Goal: Task Accomplishment & Management: Use online tool/utility

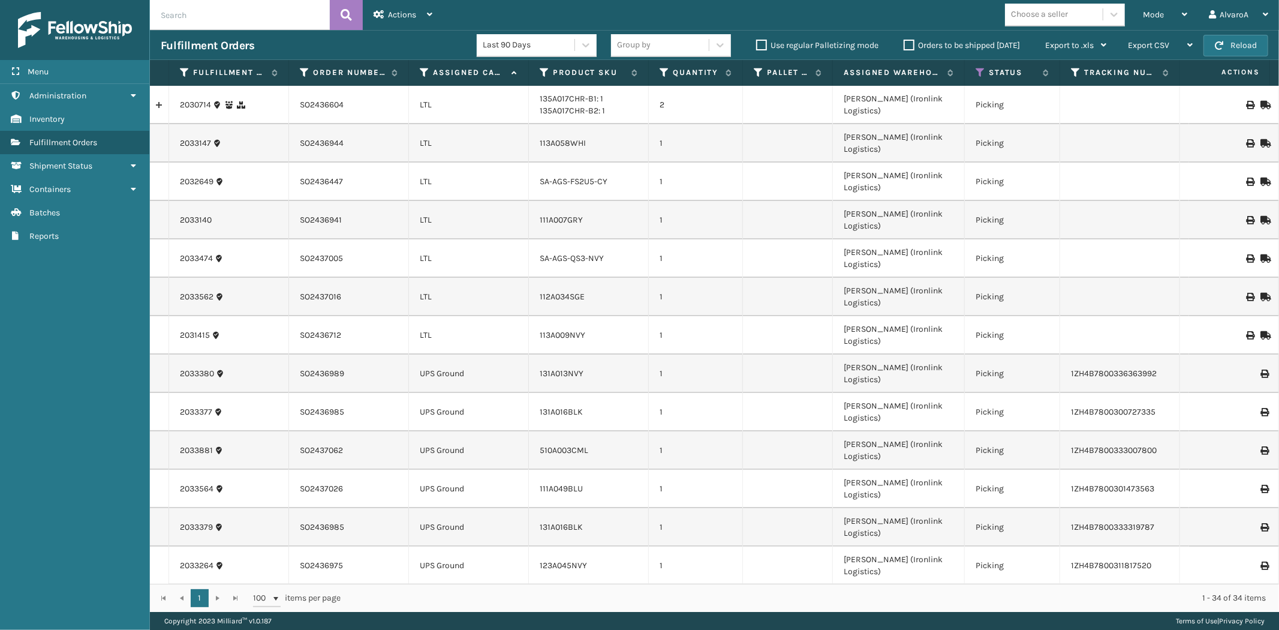
click at [180, 80] on th "Fulfillment Order Id" at bounding box center [229, 73] width 120 height 26
click at [183, 77] on icon at bounding box center [185, 72] width 10 height 11
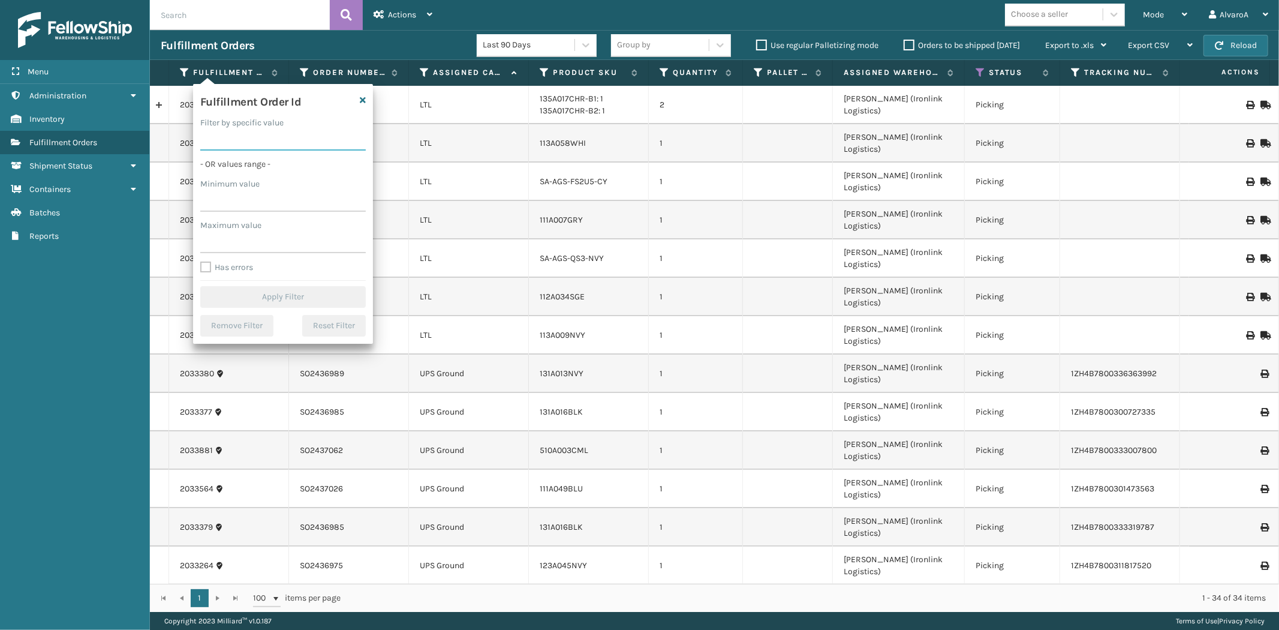
click at [247, 141] on input "Filter by specific value" at bounding box center [282, 140] width 165 height 22
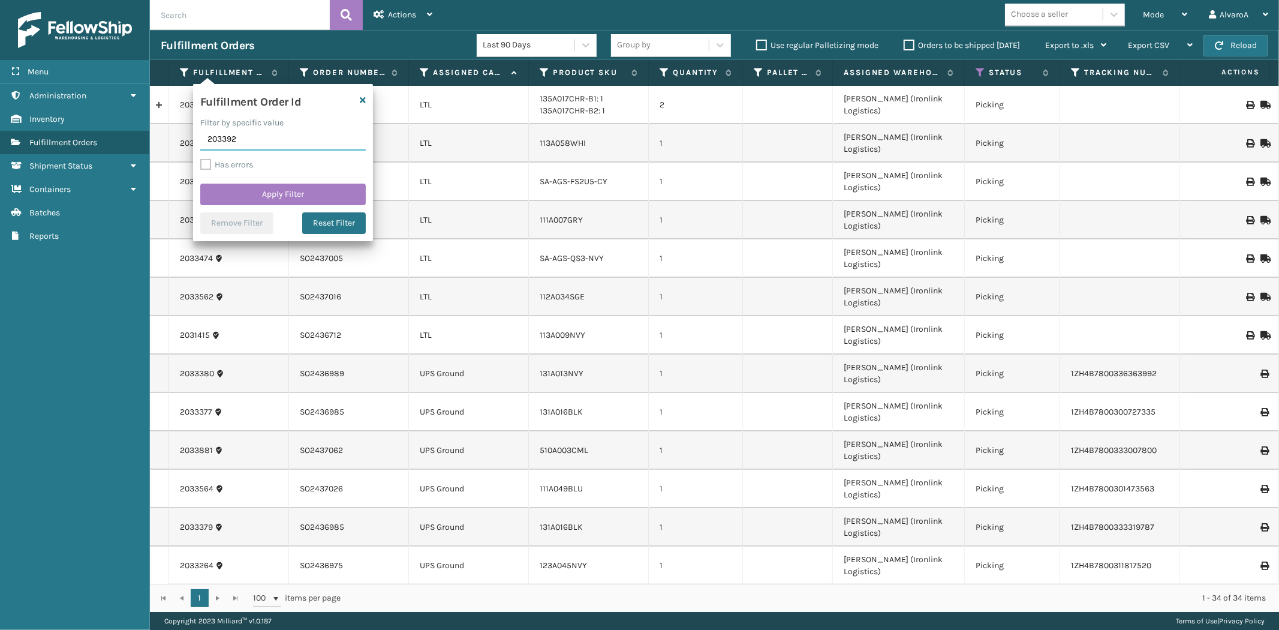
type input "2033925"
click button "Apply Filter" at bounding box center [282, 194] width 165 height 22
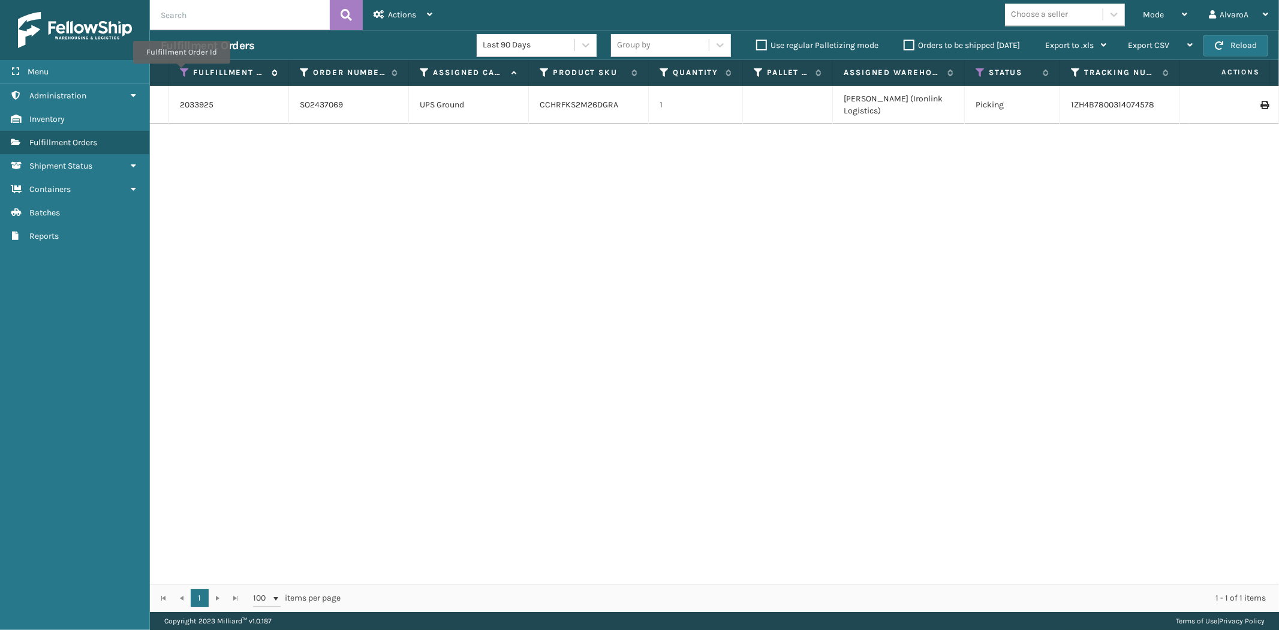
click at [182, 72] on icon at bounding box center [185, 72] width 10 height 11
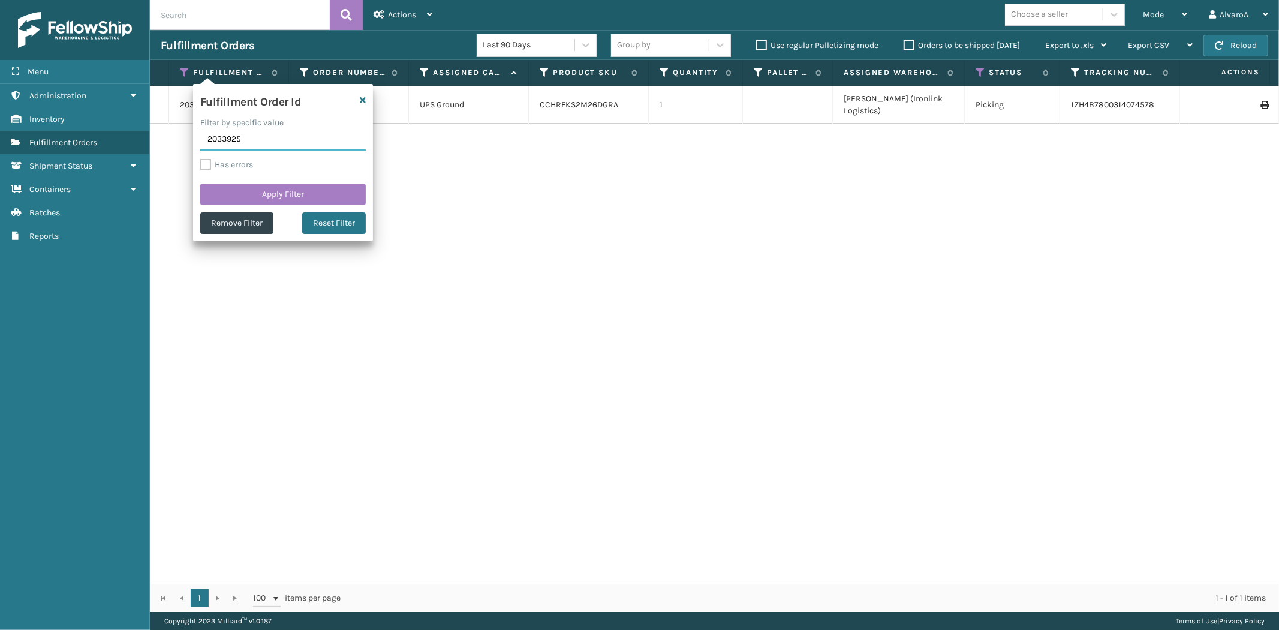
click at [252, 133] on input "2033925" at bounding box center [282, 140] width 165 height 22
type input "2032959"
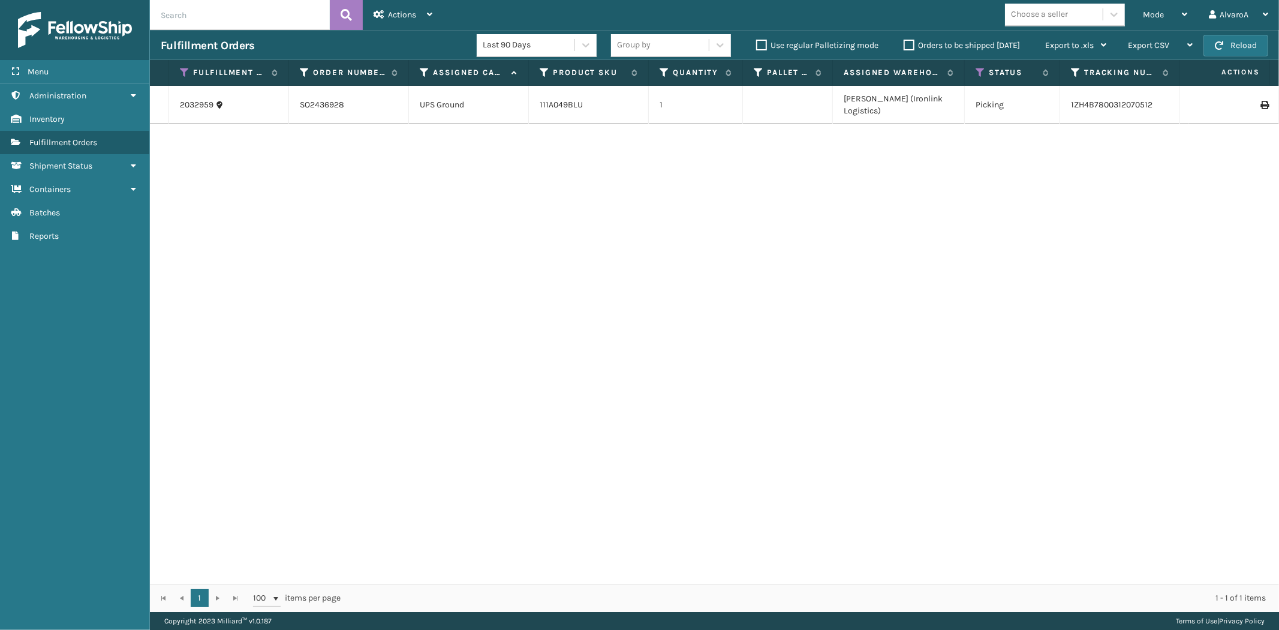
click at [178, 70] on th "Fulfillment Order Id" at bounding box center [229, 73] width 120 height 26
drag, startPoint x: 180, startPoint y: 70, endPoint x: 185, endPoint y: 79, distance: 10.2
click at [180, 70] on icon at bounding box center [185, 72] width 10 height 11
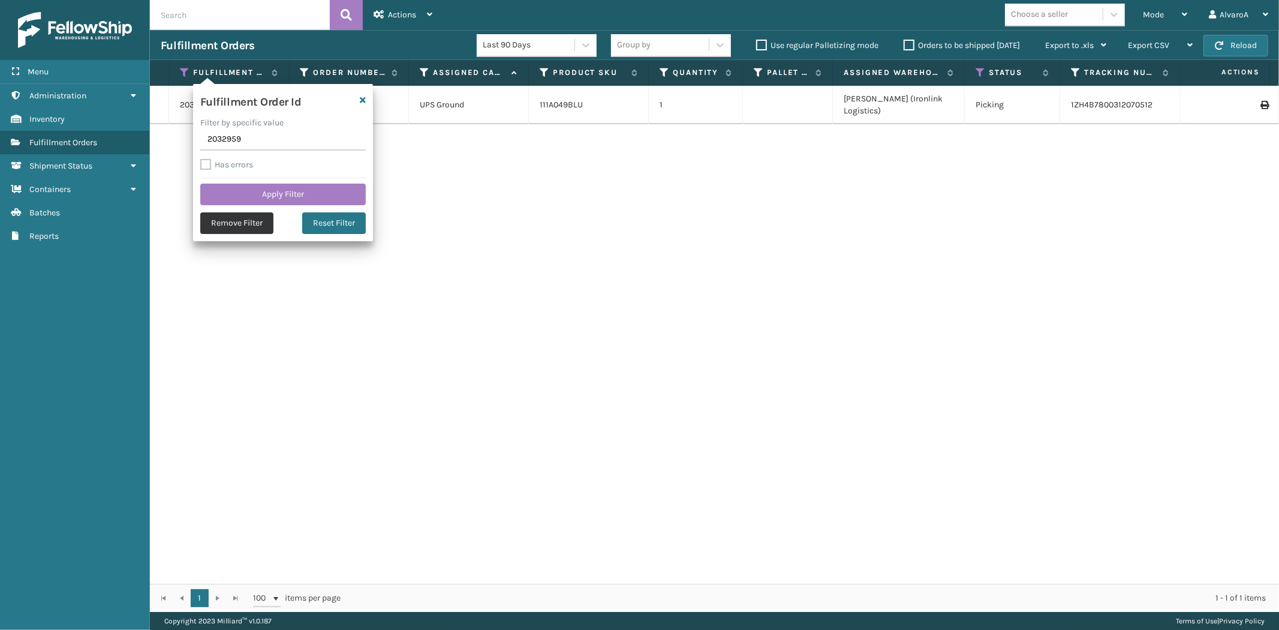
click at [248, 227] on button "Remove Filter" at bounding box center [236, 223] width 73 height 22
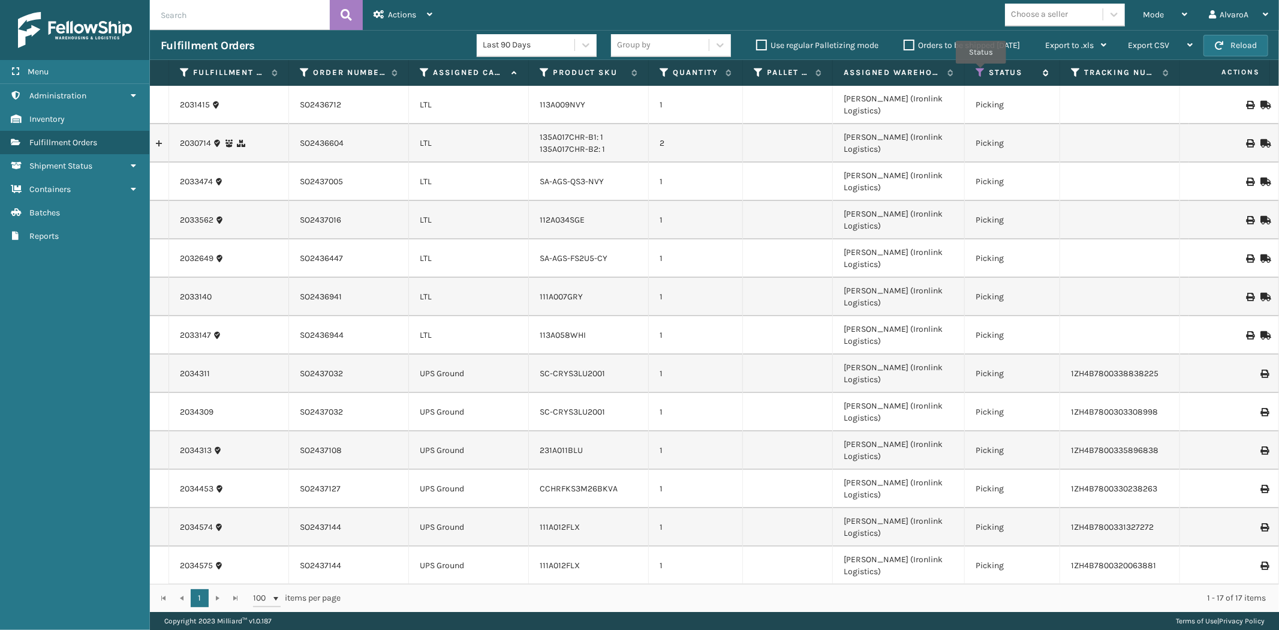
click at [981, 72] on icon at bounding box center [980, 72] width 10 height 11
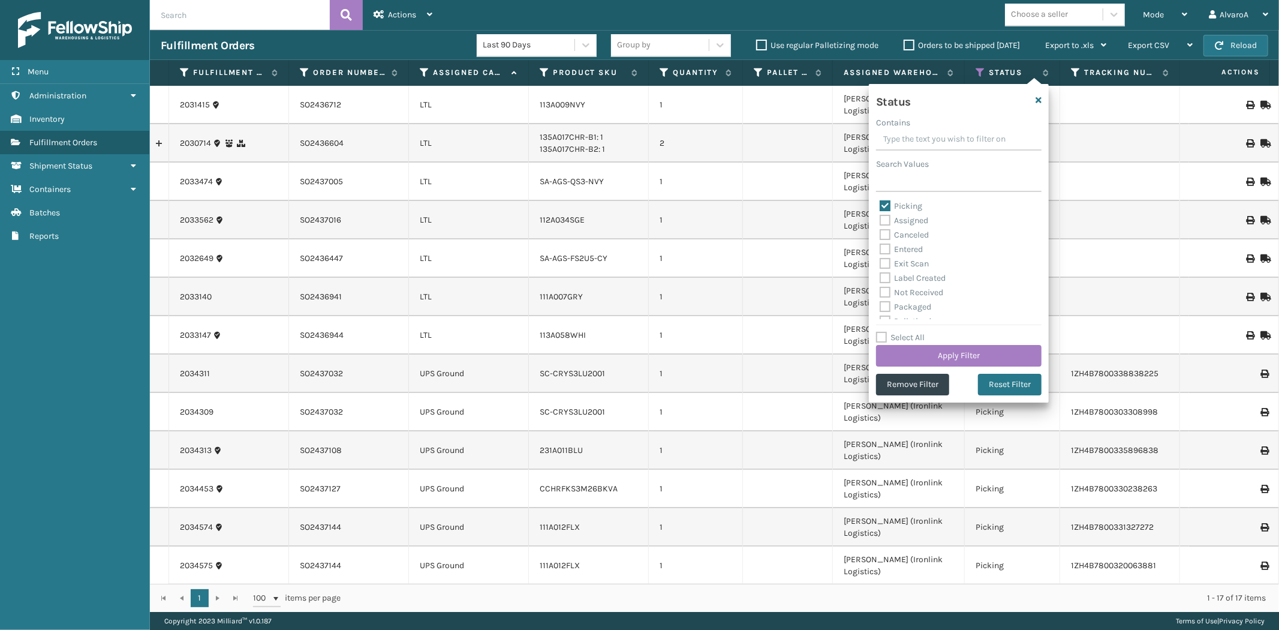
click at [884, 207] on label "Picking" at bounding box center [901, 206] width 43 height 10
click at [880, 207] on input "Picking" at bounding box center [880, 203] width 1 height 8
checkbox input "false"
click at [914, 258] on label "Exit Scan" at bounding box center [904, 263] width 49 height 10
click at [880, 258] on input "Exit Scan" at bounding box center [880, 261] width 1 height 8
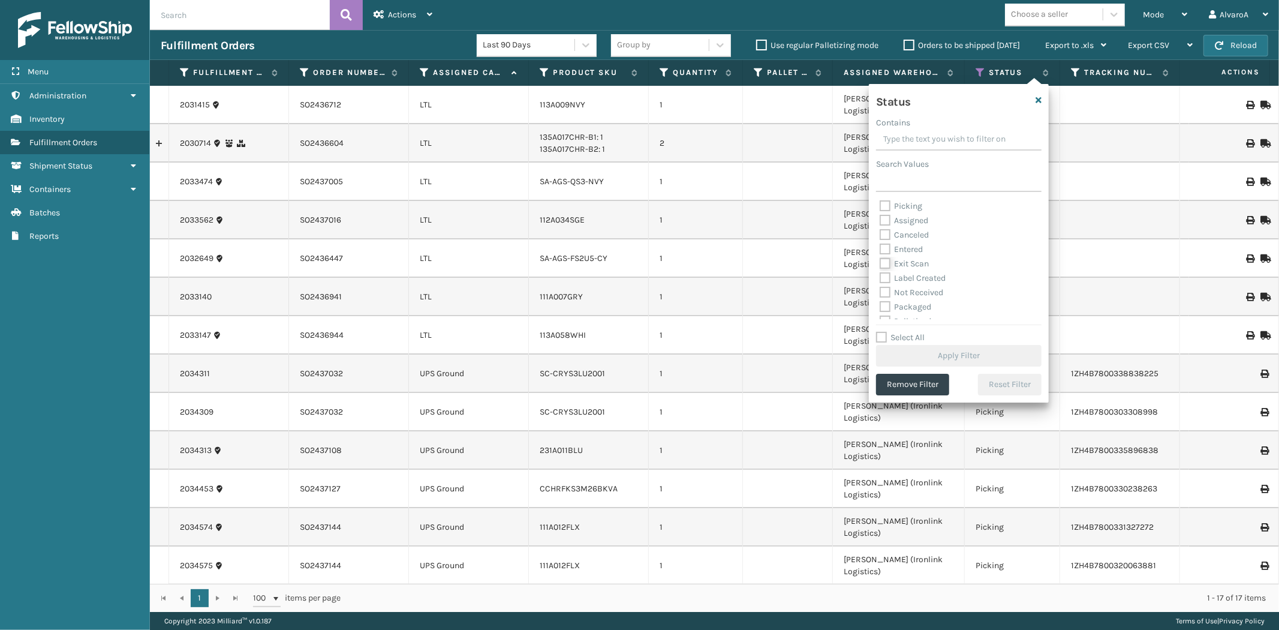
checkbox input "true"
click at [916, 354] on button "Apply Filter" at bounding box center [958, 356] width 165 height 22
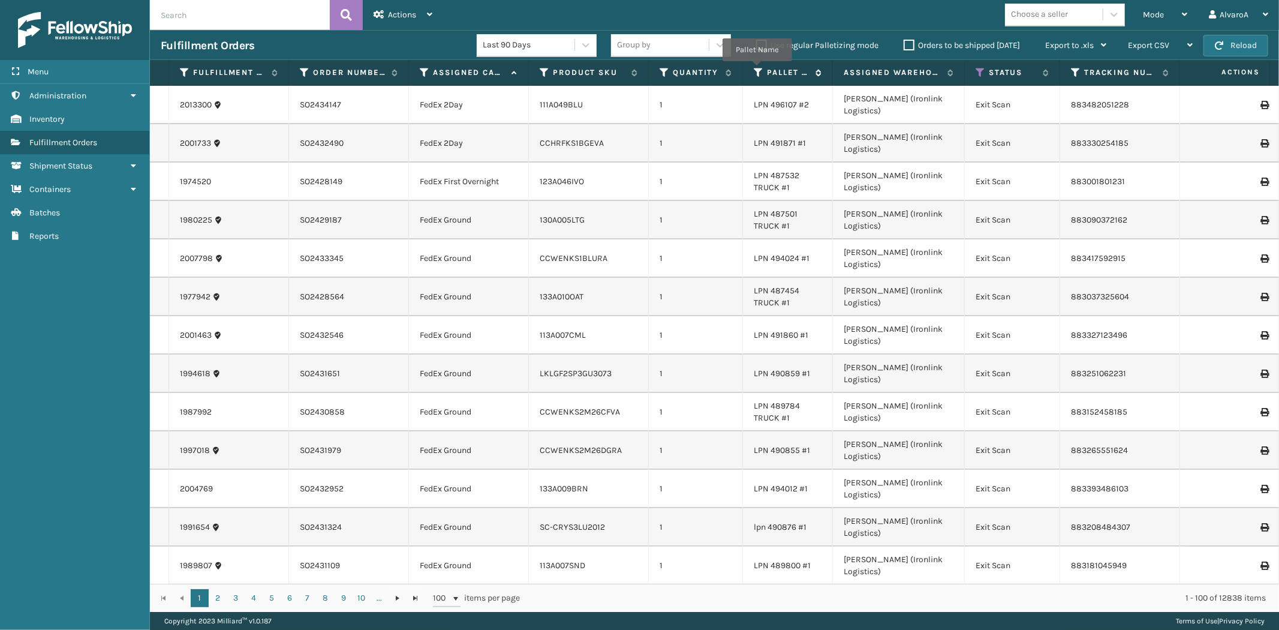
click at [757, 70] on icon at bounding box center [759, 72] width 10 height 11
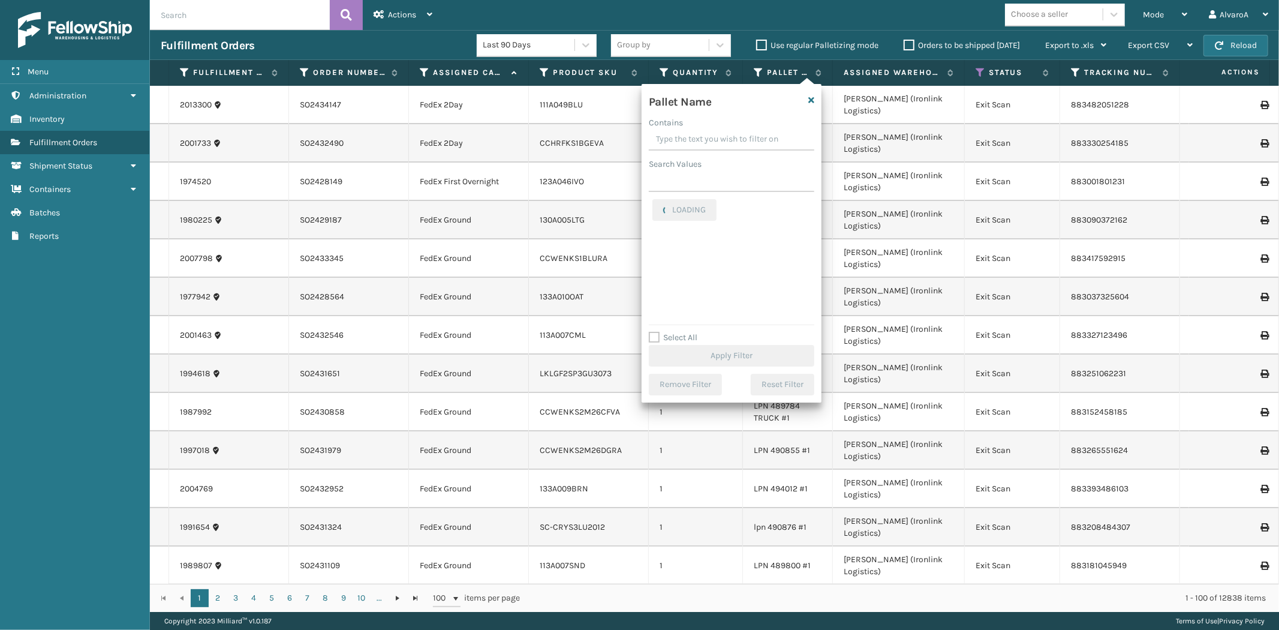
click at [724, 139] on input "Contains" at bounding box center [731, 140] width 165 height 22
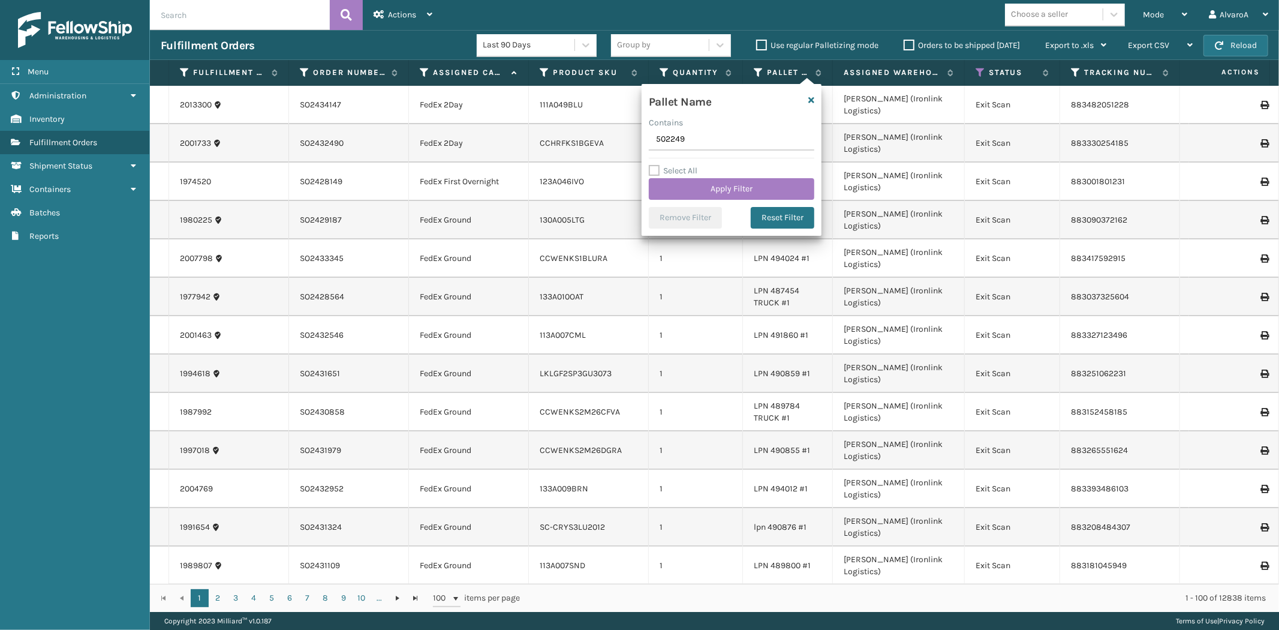
click at [655, 138] on input "502249" at bounding box center [731, 140] width 165 height 22
type input "LPN 502249"
click at [661, 181] on button "Apply Filter" at bounding box center [731, 189] width 165 height 22
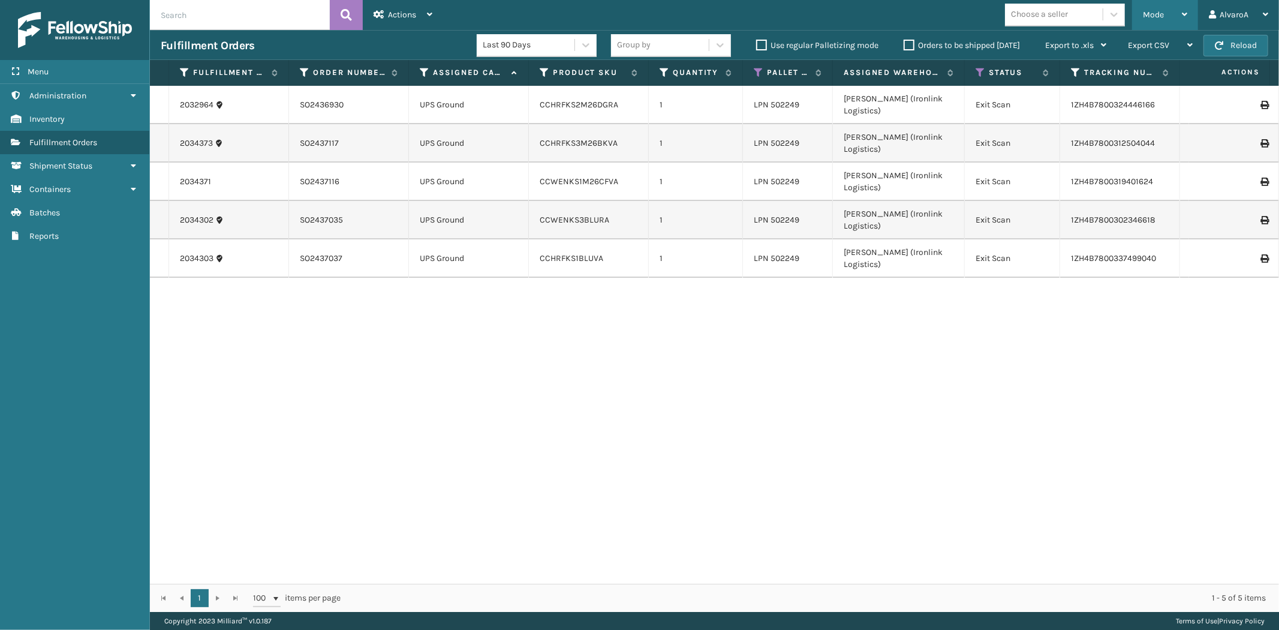
click at [1160, 19] on span "Mode" at bounding box center [1153, 15] width 21 height 10
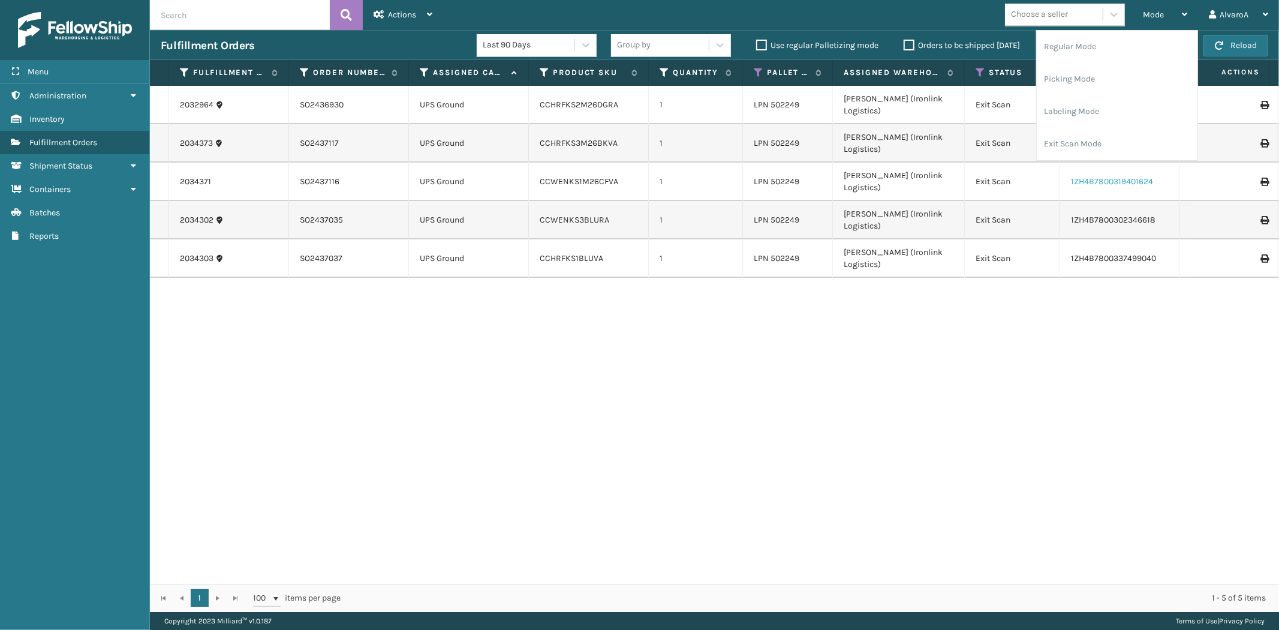
drag, startPoint x: 1032, startPoint y: 266, endPoint x: 1120, endPoint y: 147, distance: 147.9
click at [1032, 264] on div "2032964 SO2436930 UPS Ground CCHRFKS2M26DGRA 1 LPN 502249 [PERSON_NAME] (Ironli…" at bounding box center [714, 335] width 1129 height 498
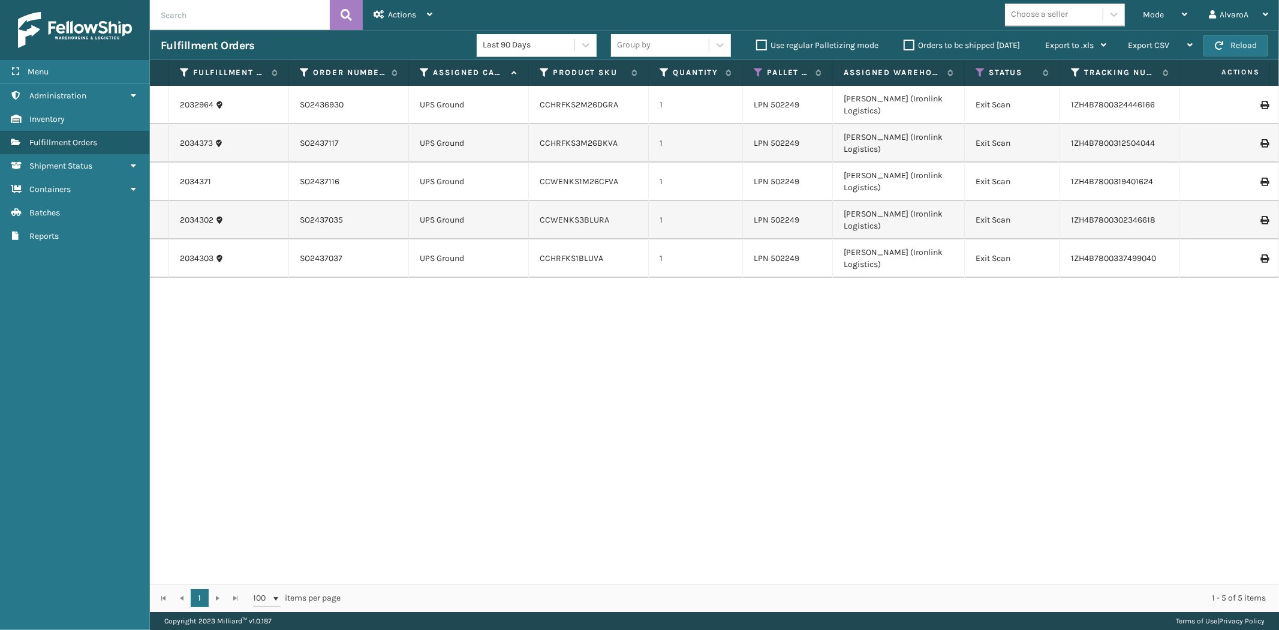
click at [1249, 101] on div at bounding box center [1234, 105] width 68 height 8
click at [1260, 101] on icon at bounding box center [1263, 105] width 7 height 8
click at [1163, 19] on span "Mode" at bounding box center [1153, 15] width 21 height 10
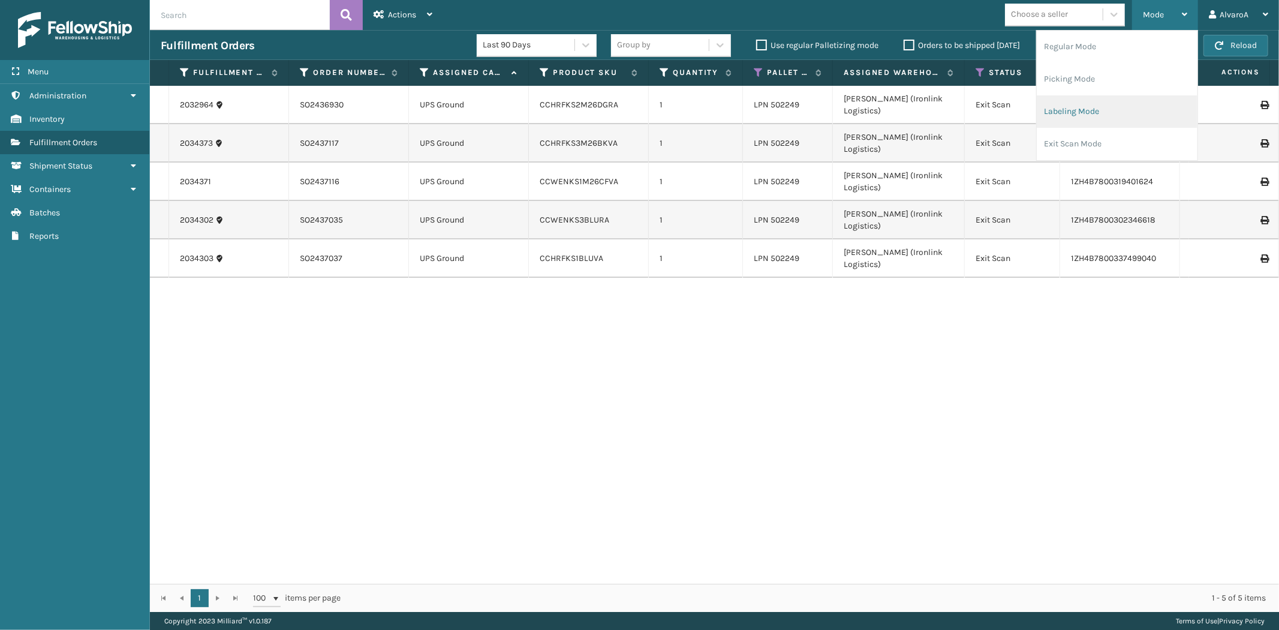
click at [1086, 107] on li "Labeling Mode" at bounding box center [1117, 111] width 161 height 32
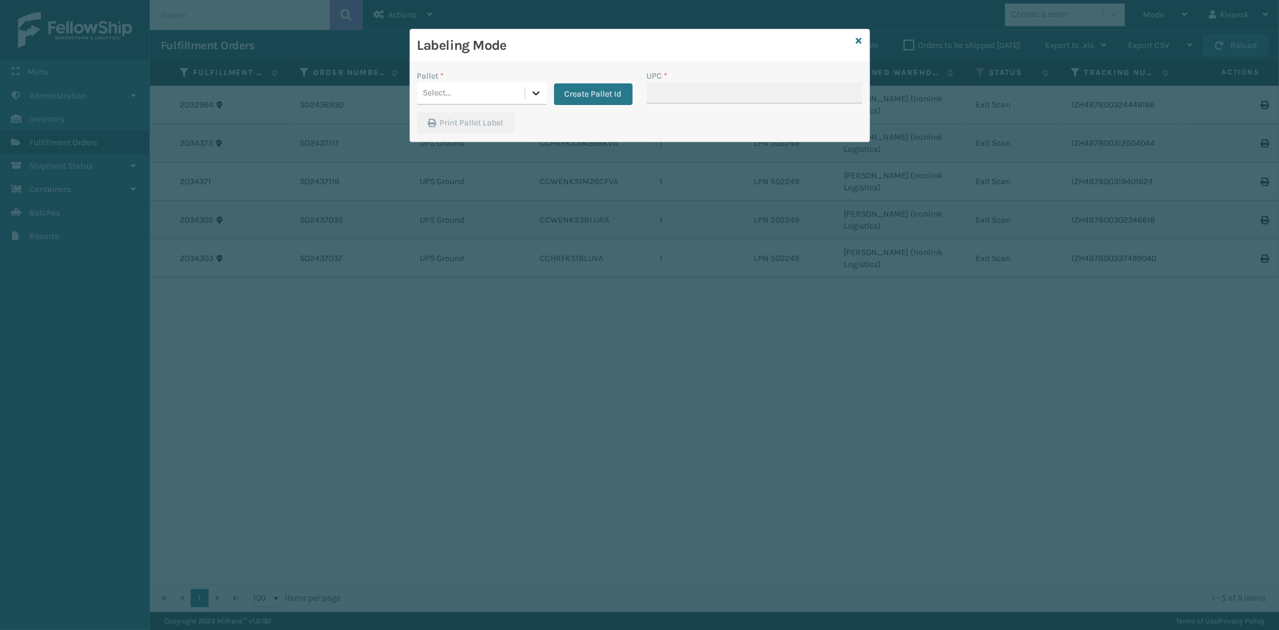
click at [540, 94] on icon at bounding box center [536, 93] width 12 height 12
click at [574, 86] on button "Create Pallet Id" at bounding box center [593, 94] width 79 height 22
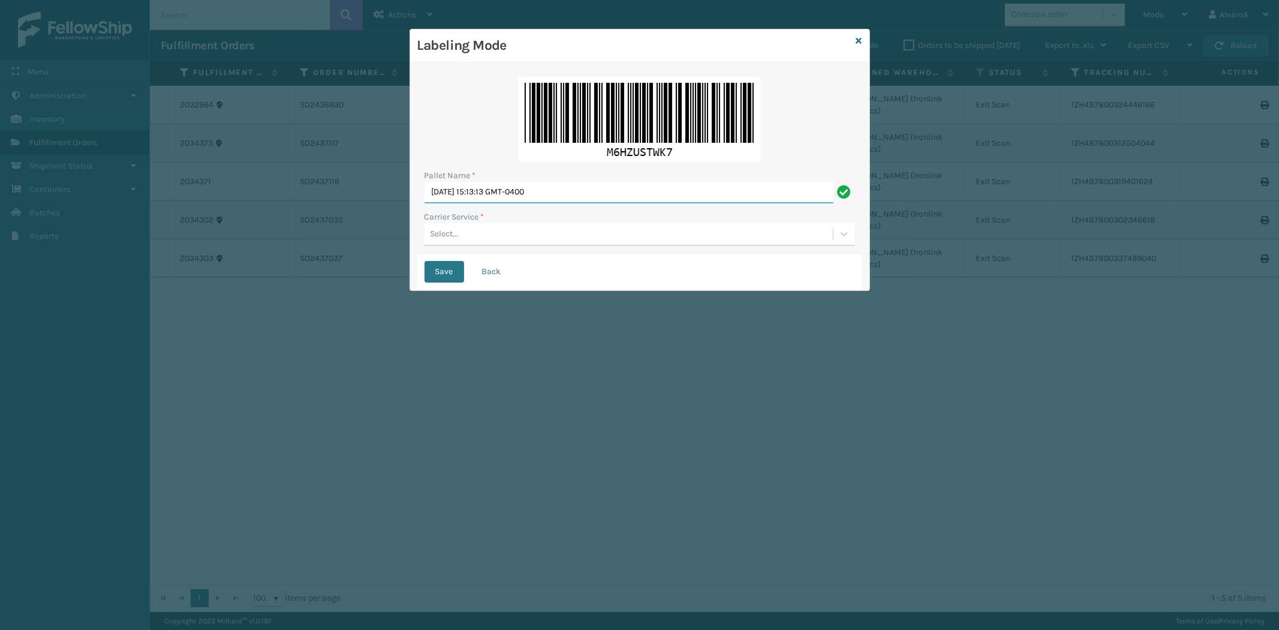
drag, startPoint x: 592, startPoint y: 188, endPoint x: 266, endPoint y: 283, distance: 340.2
click at [267, 282] on div "Labeling Mode Pallet Name * [DATE] 15:13:13 GMT-0400 Carrier Service * Select..…" at bounding box center [639, 315] width 1279 height 630
type input "LPN 502249"
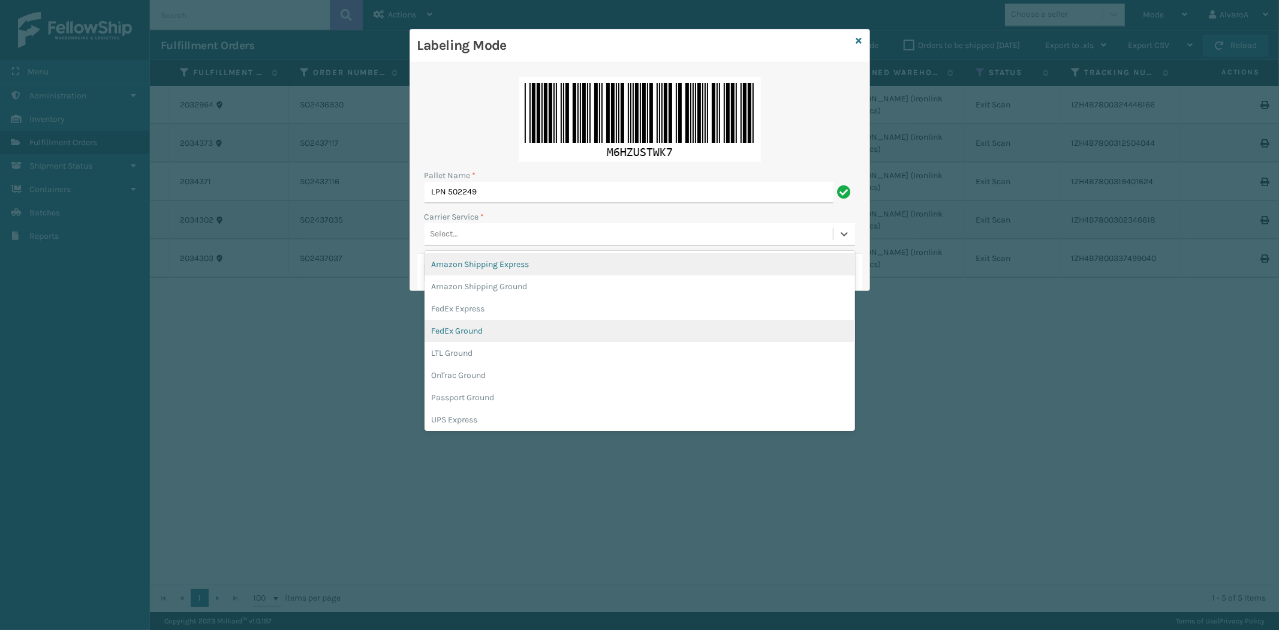
drag, startPoint x: 444, startPoint y: 227, endPoint x: 448, endPoint y: 333, distance: 106.8
click at [444, 230] on div "Select..." at bounding box center [628, 234] width 408 height 20
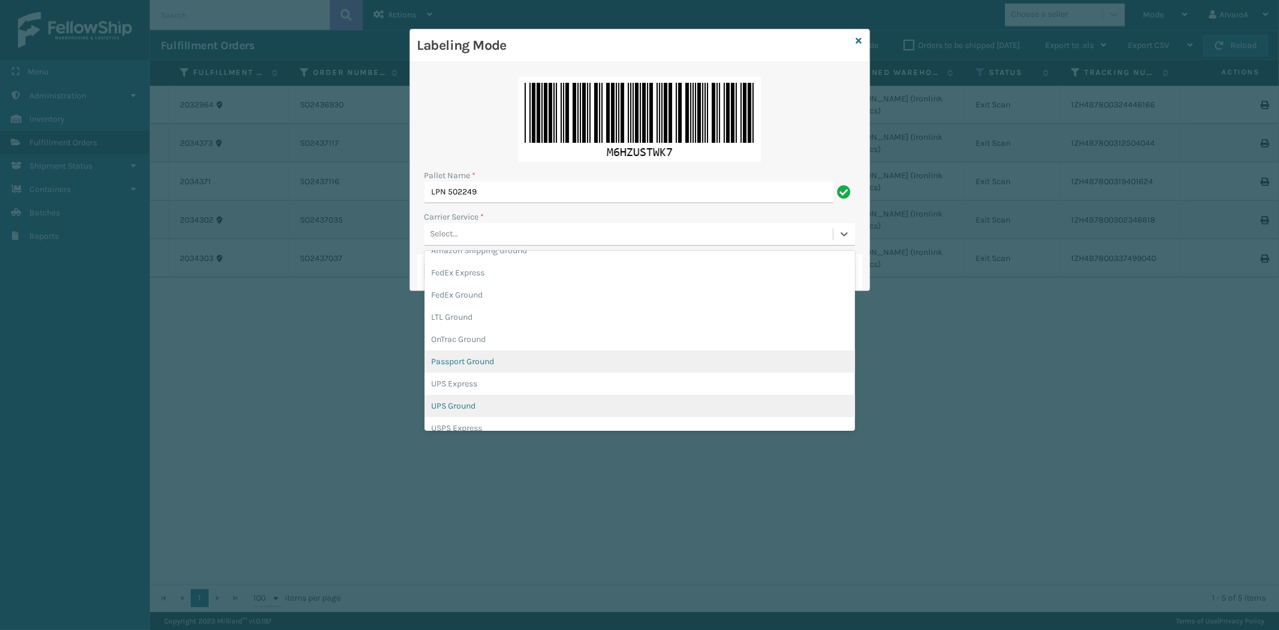
scroll to position [67, 0]
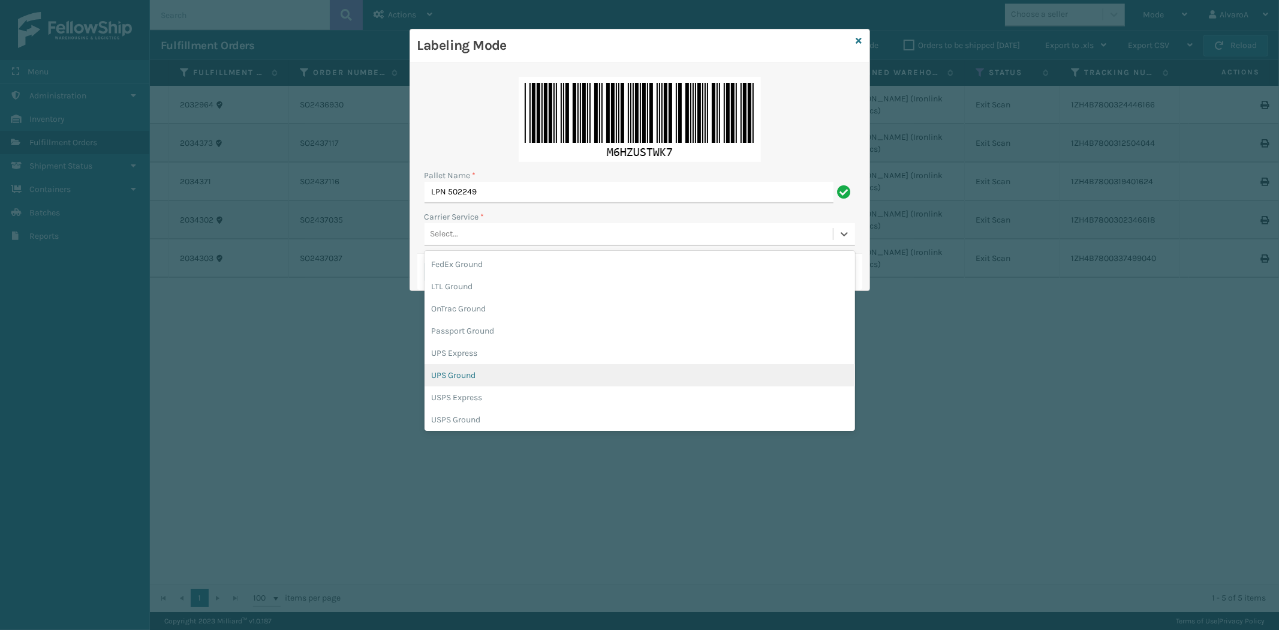
click at [458, 378] on div "UPS Ground" at bounding box center [639, 375] width 430 height 22
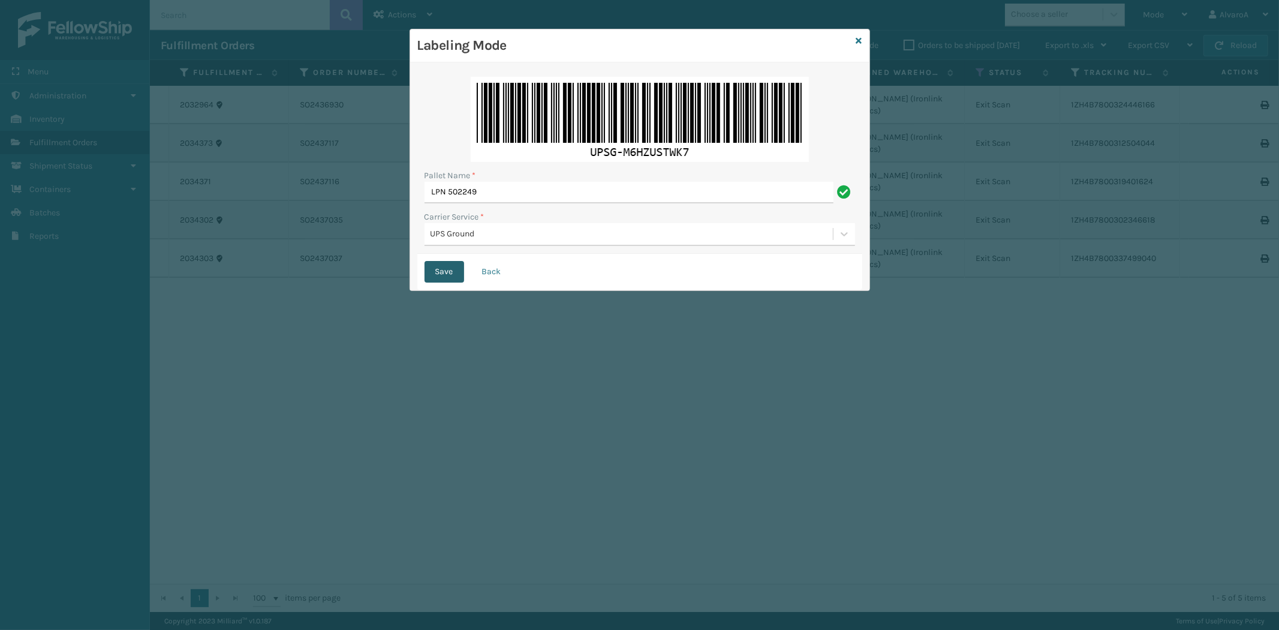
click at [453, 271] on button "Save" at bounding box center [444, 272] width 40 height 22
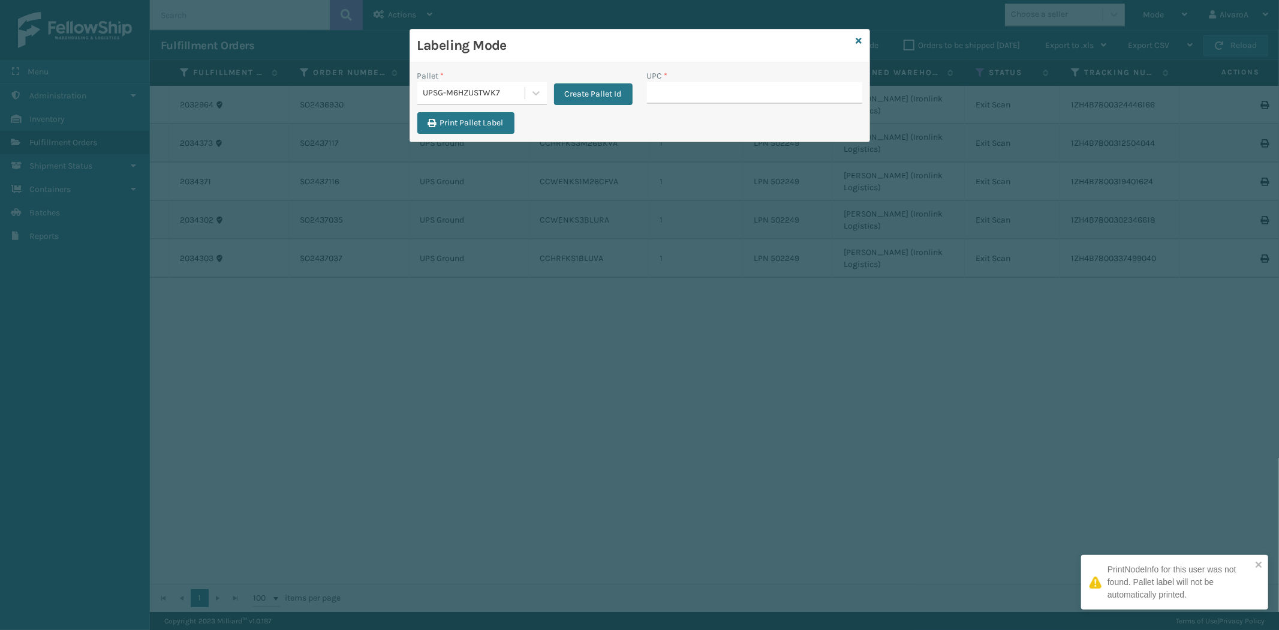
click at [697, 95] on input "UPC *" at bounding box center [754, 93] width 215 height 22
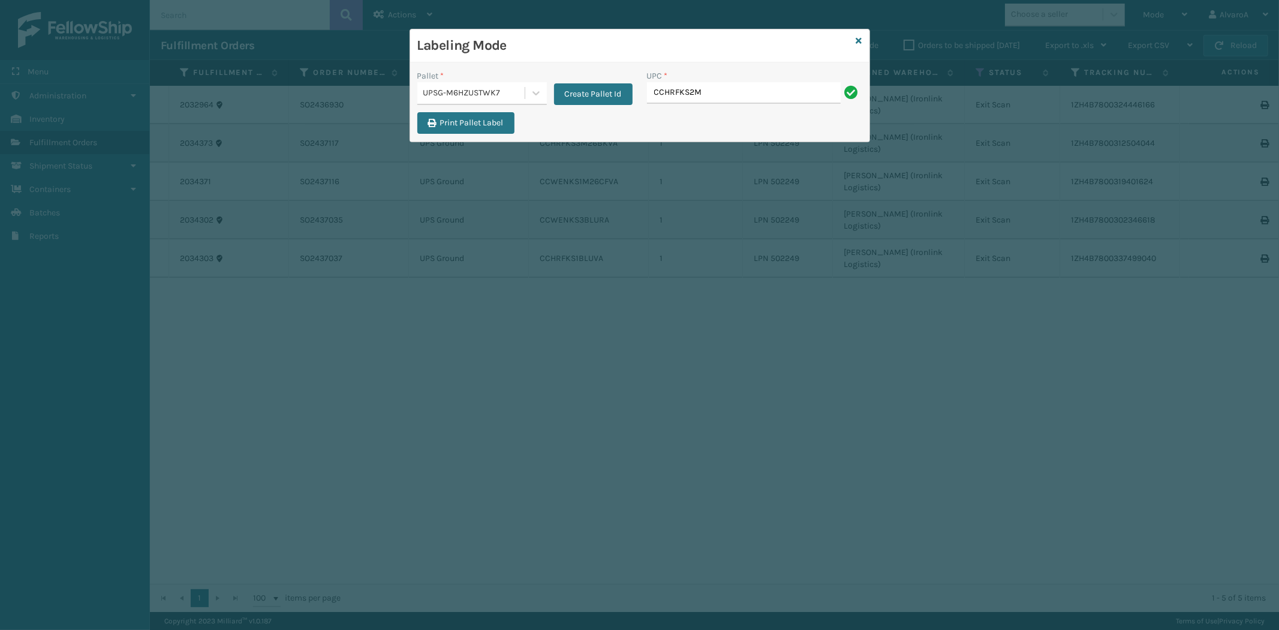
type input "CCHRFKS2M26DGRA"
click at [856, 38] on icon at bounding box center [859, 41] width 6 height 8
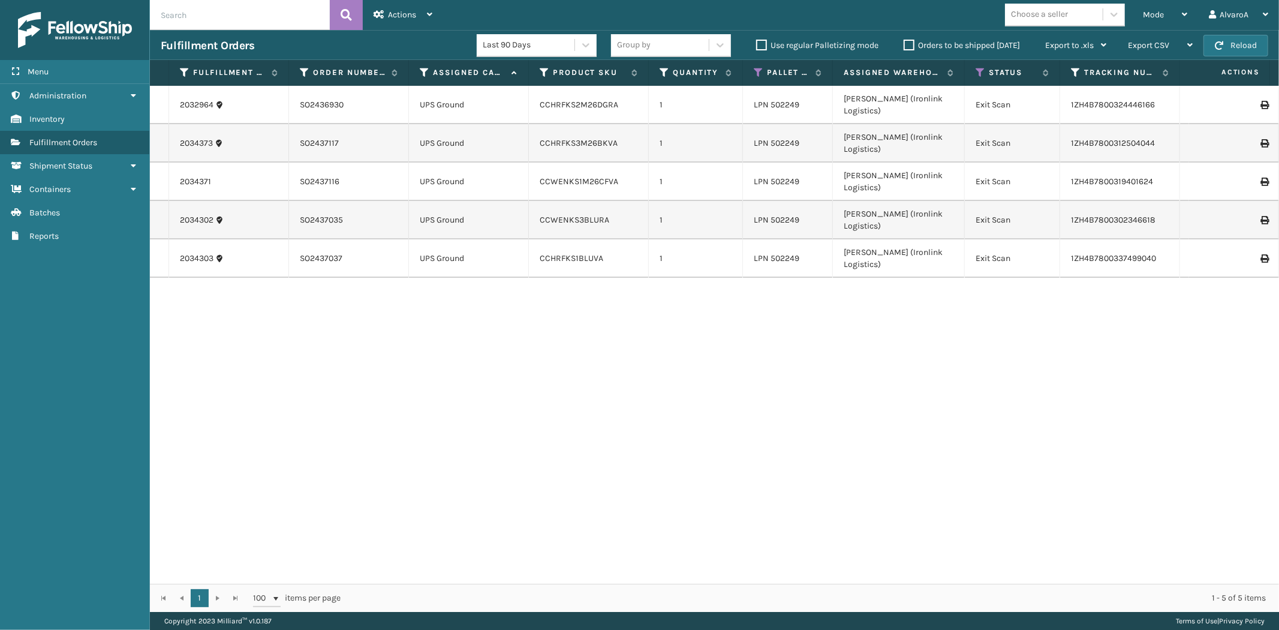
click at [1149, 16] on span "Mode" at bounding box center [1153, 15] width 21 height 10
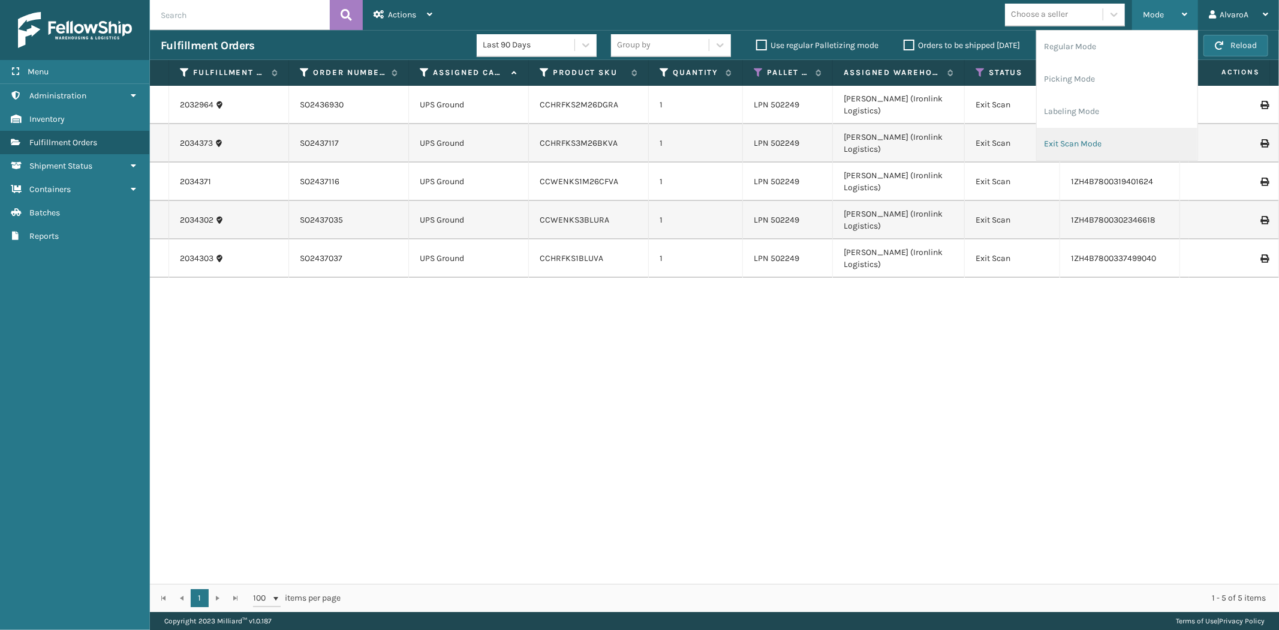
click at [1050, 149] on li "Exit Scan Mode" at bounding box center [1117, 144] width 161 height 32
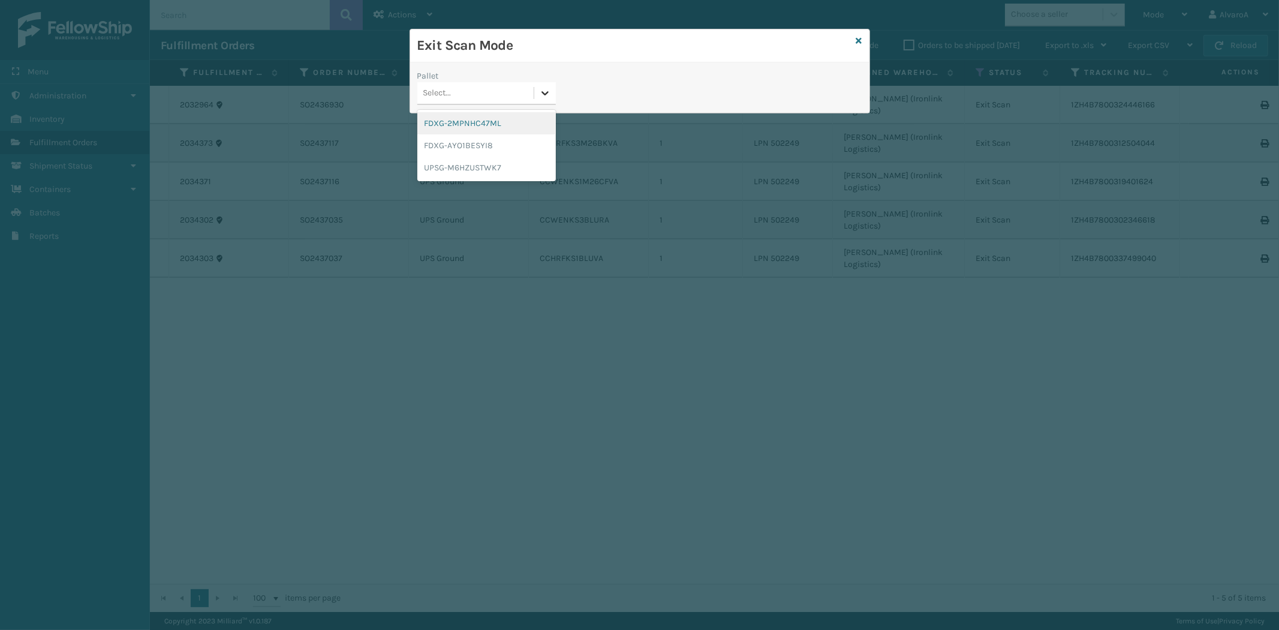
click at [547, 93] on icon at bounding box center [545, 93] width 12 height 12
click at [492, 165] on div "UPSG-M6HZUSTWK7" at bounding box center [486, 167] width 138 height 22
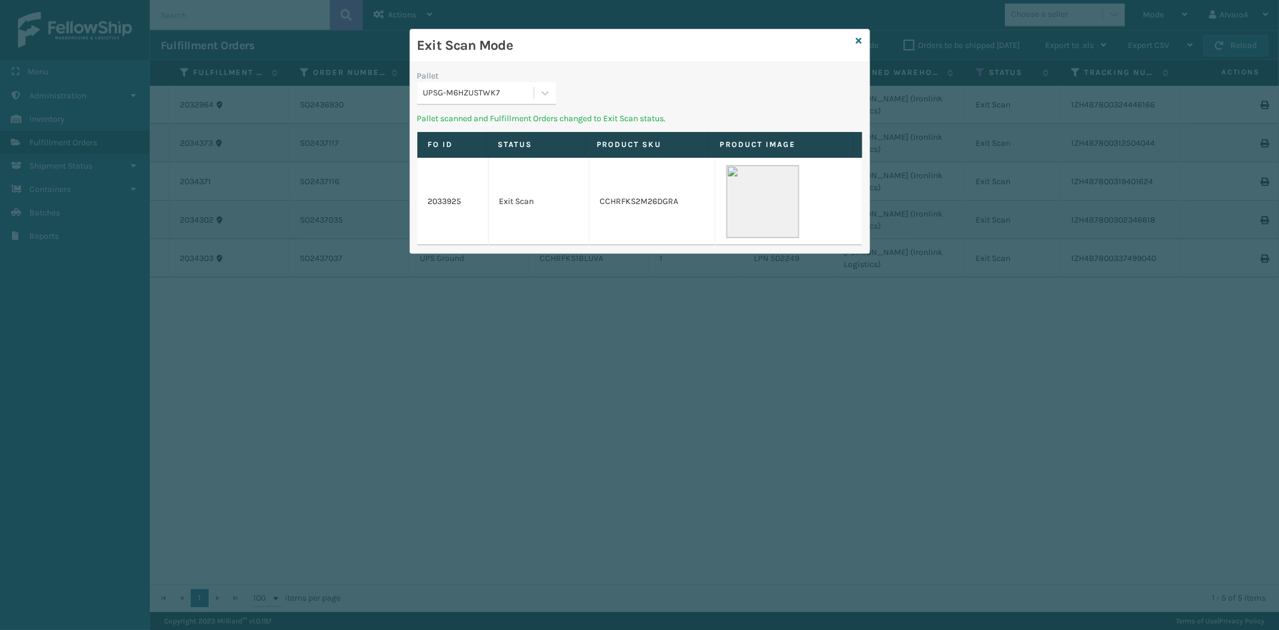
click at [855, 38] on div "Exit Scan Mode" at bounding box center [639, 45] width 459 height 33
click at [862, 39] on div "Exit Scan Mode" at bounding box center [639, 45] width 459 height 33
click at [860, 38] on icon at bounding box center [859, 41] width 6 height 8
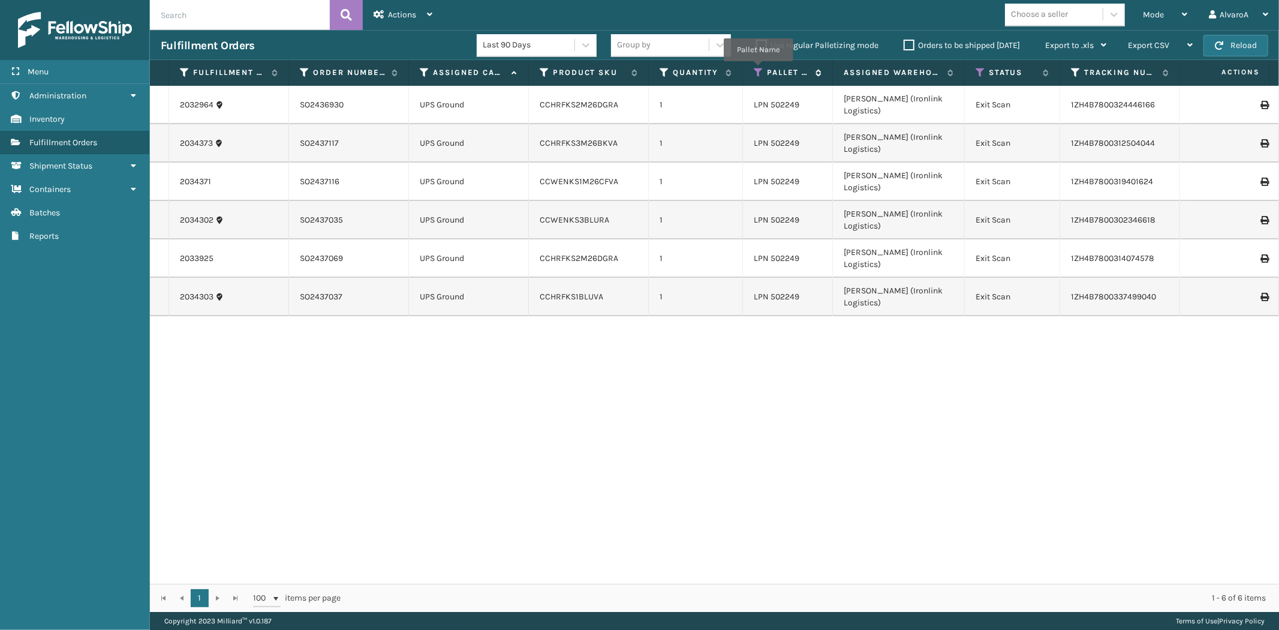
click at [758, 70] on icon at bounding box center [759, 72] width 10 height 11
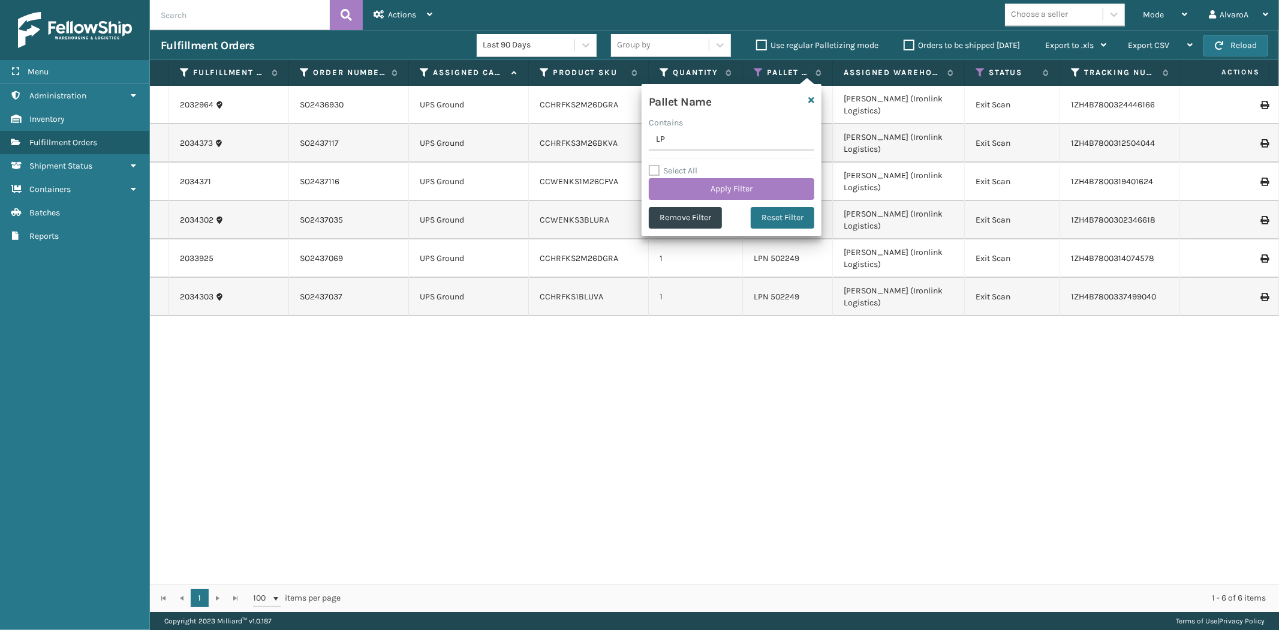
type input "L"
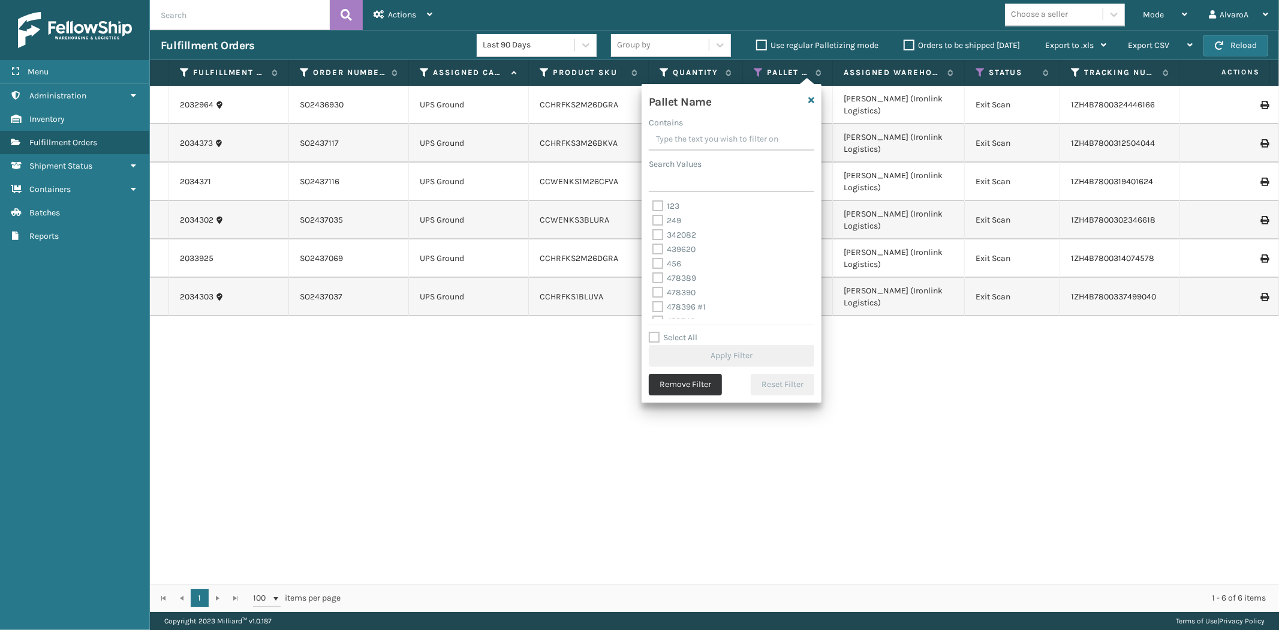
click at [676, 381] on button "Remove Filter" at bounding box center [685, 385] width 73 height 22
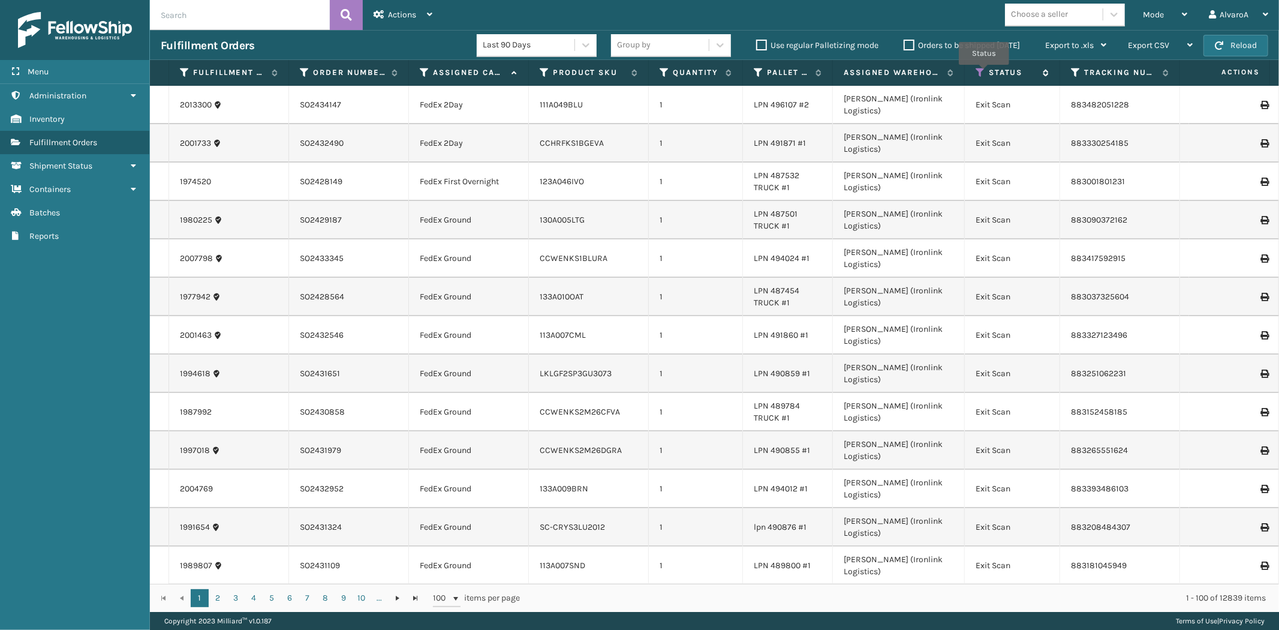
click at [984, 73] on icon at bounding box center [980, 72] width 10 height 11
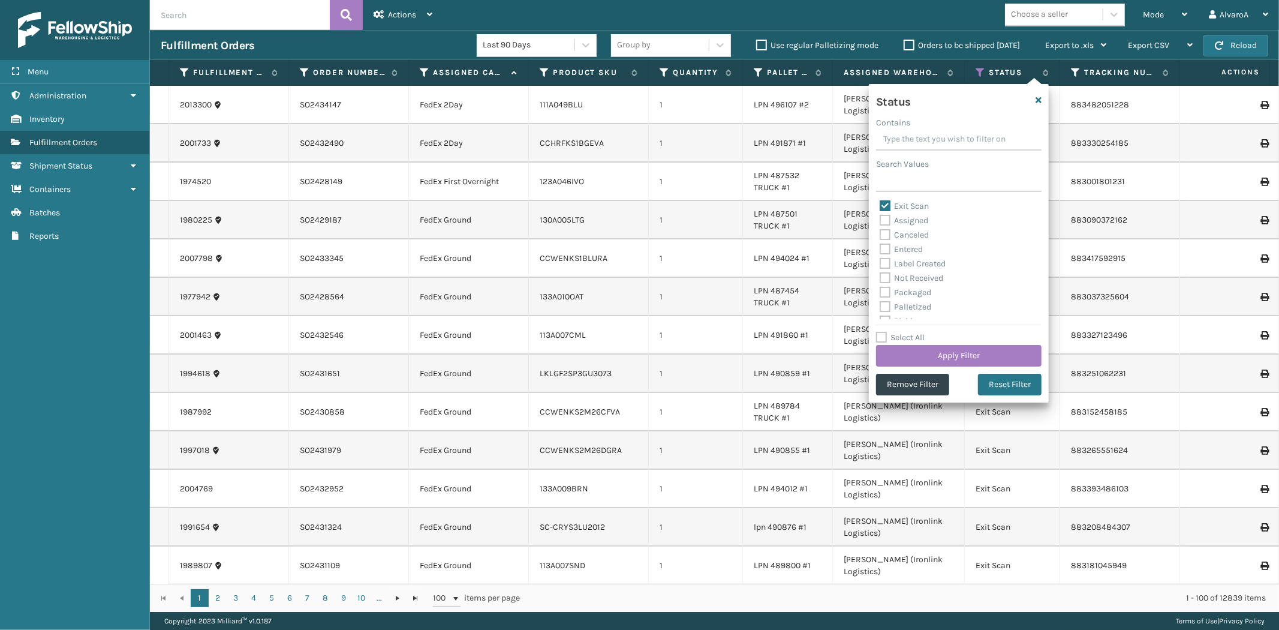
click at [892, 204] on label "Exit Scan" at bounding box center [904, 206] width 49 height 10
click at [880, 204] on input "Exit Scan" at bounding box center [880, 203] width 1 height 8
checkbox input "false"
click at [911, 257] on label "Picking" at bounding box center [901, 254] width 43 height 10
click at [880, 255] on input "Picking" at bounding box center [880, 252] width 1 height 8
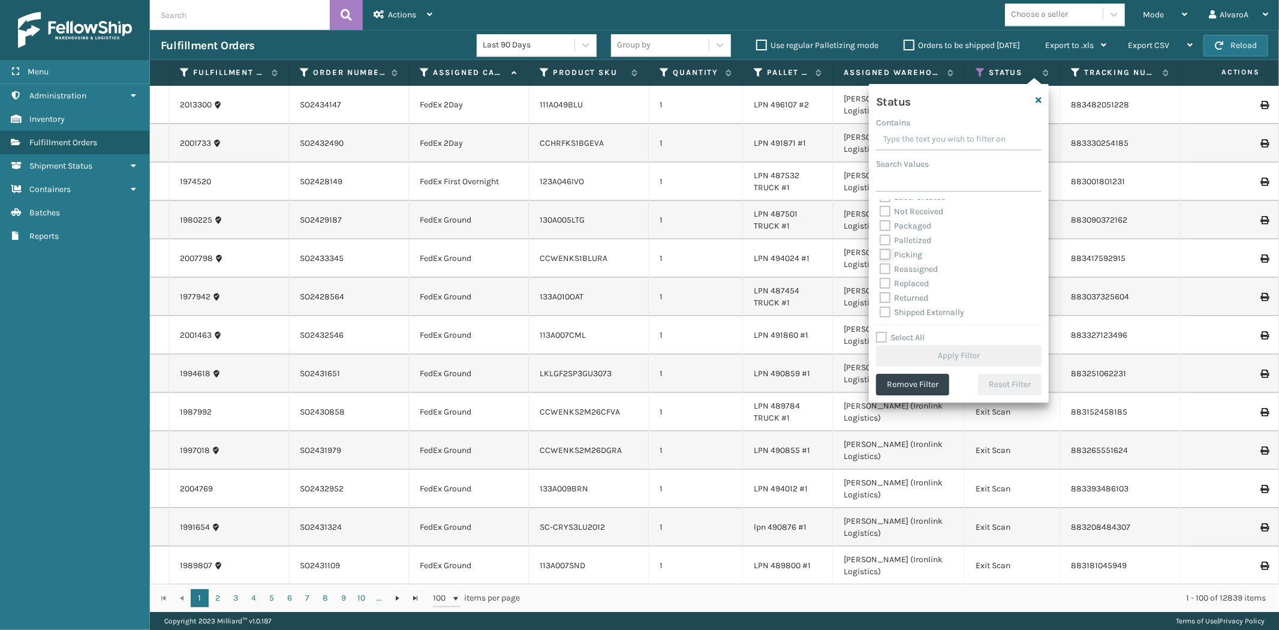
checkbox input "true"
click at [923, 351] on button "Apply Filter" at bounding box center [958, 356] width 165 height 22
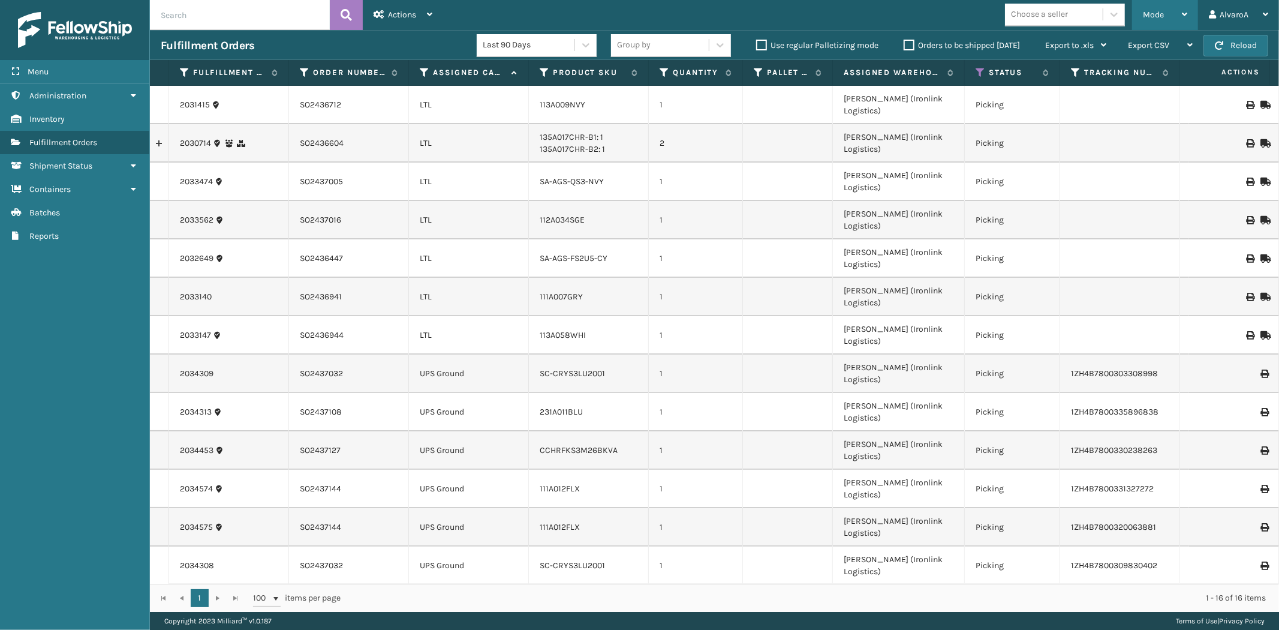
click at [1147, 10] on span "Mode" at bounding box center [1153, 15] width 21 height 10
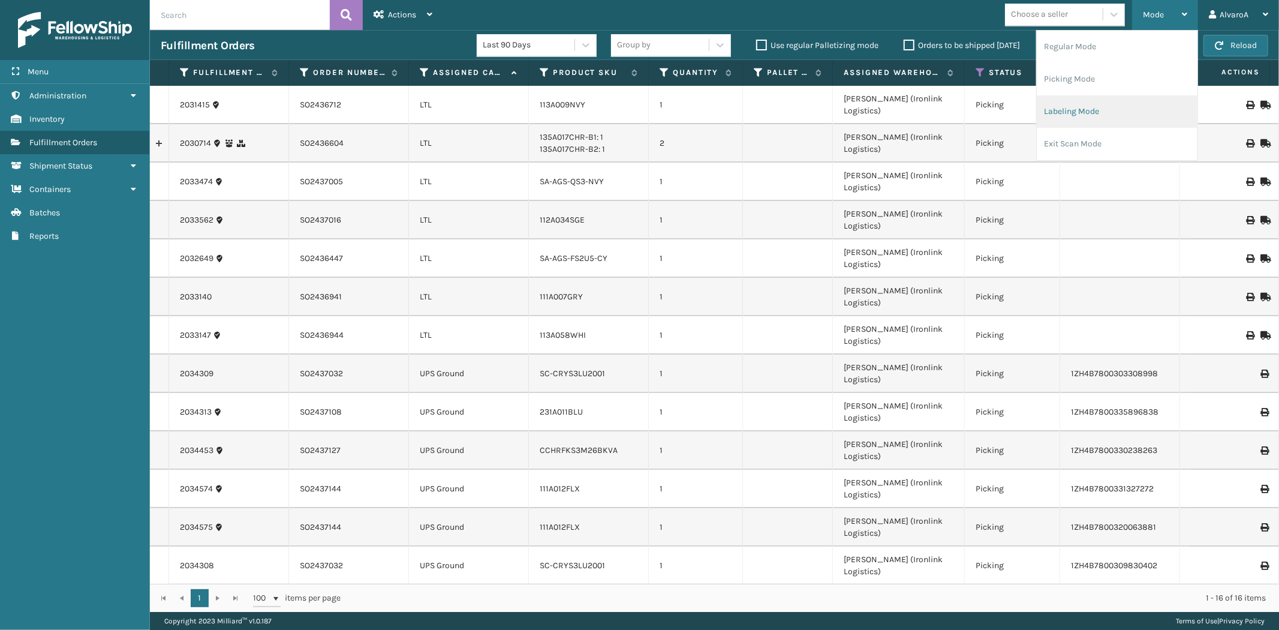
click at [1063, 124] on li "Labeling Mode" at bounding box center [1117, 111] width 161 height 32
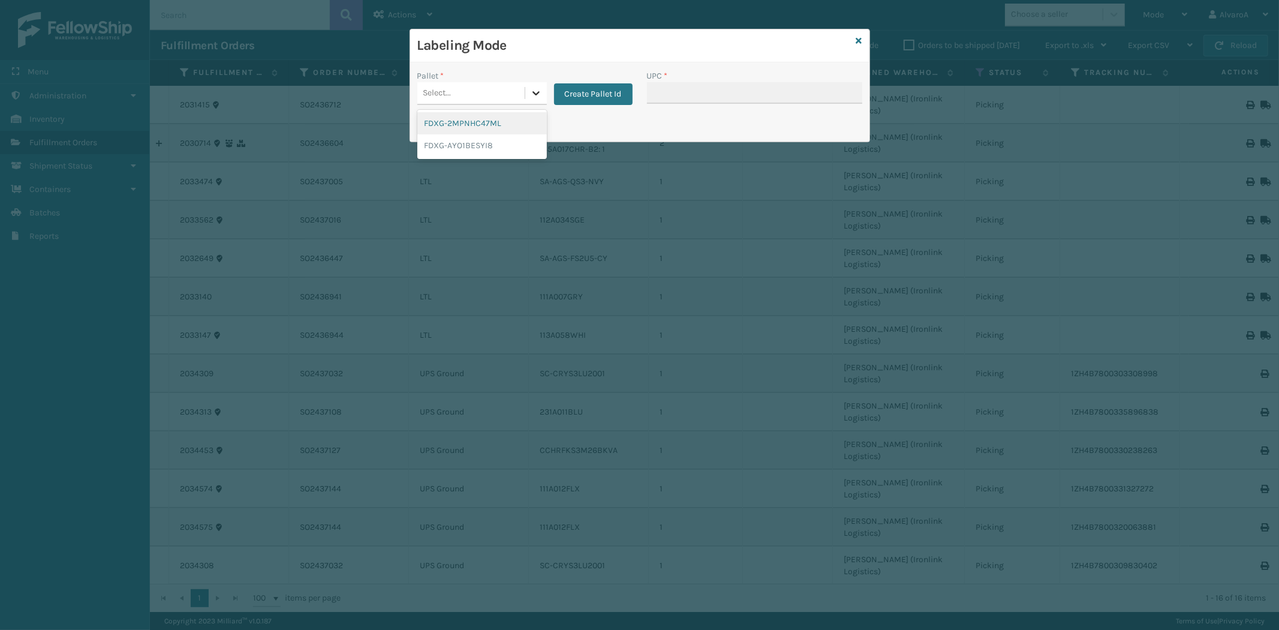
click at [534, 88] on icon at bounding box center [536, 93] width 12 height 12
click at [613, 91] on button "Create Pallet Id" at bounding box center [593, 94] width 79 height 22
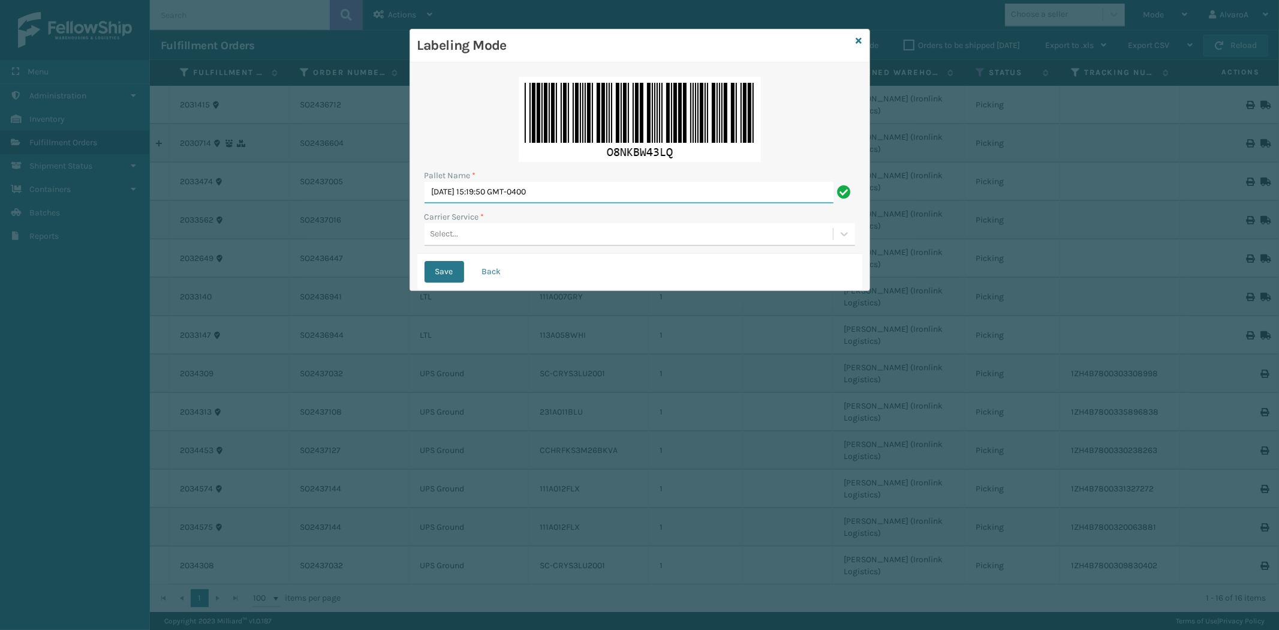
drag, startPoint x: 622, startPoint y: 195, endPoint x: 267, endPoint y: 263, distance: 360.8
click at [267, 263] on div "Labeling Mode Pallet Name * [DATE] 15:19:50 GMT-0400 Carrier Service * Select..…" at bounding box center [639, 315] width 1279 height 630
type input "l"
paste input "502250"
type input "LPN502250"
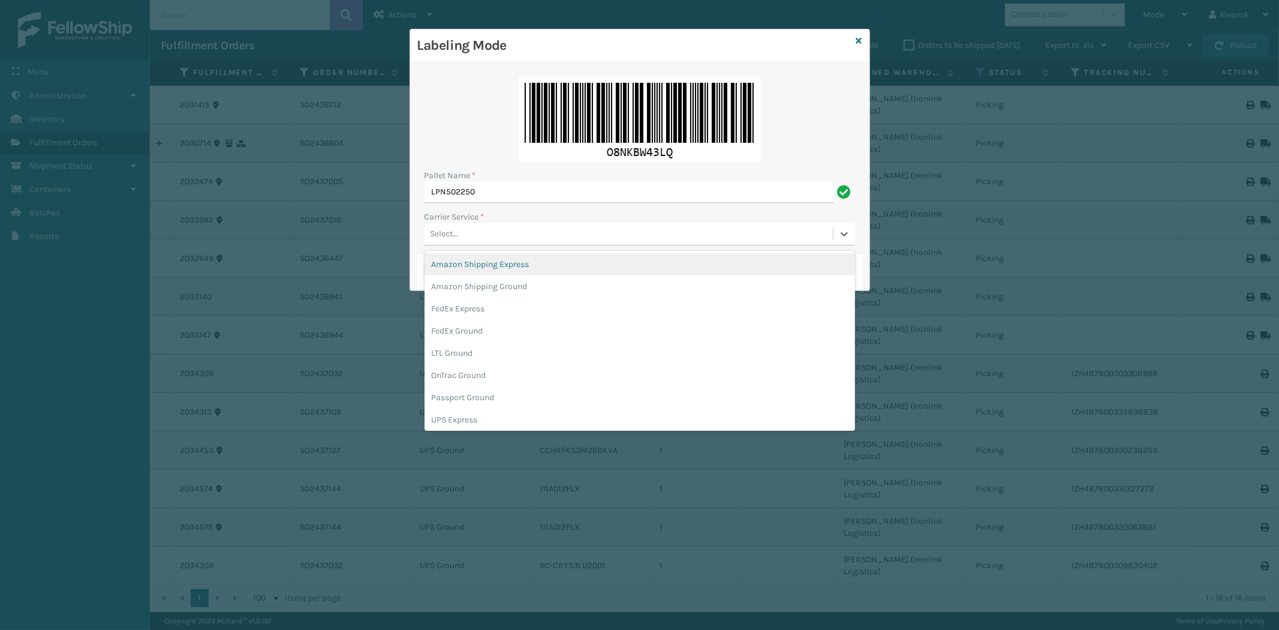
click at [477, 236] on div "Select..." at bounding box center [628, 234] width 408 height 20
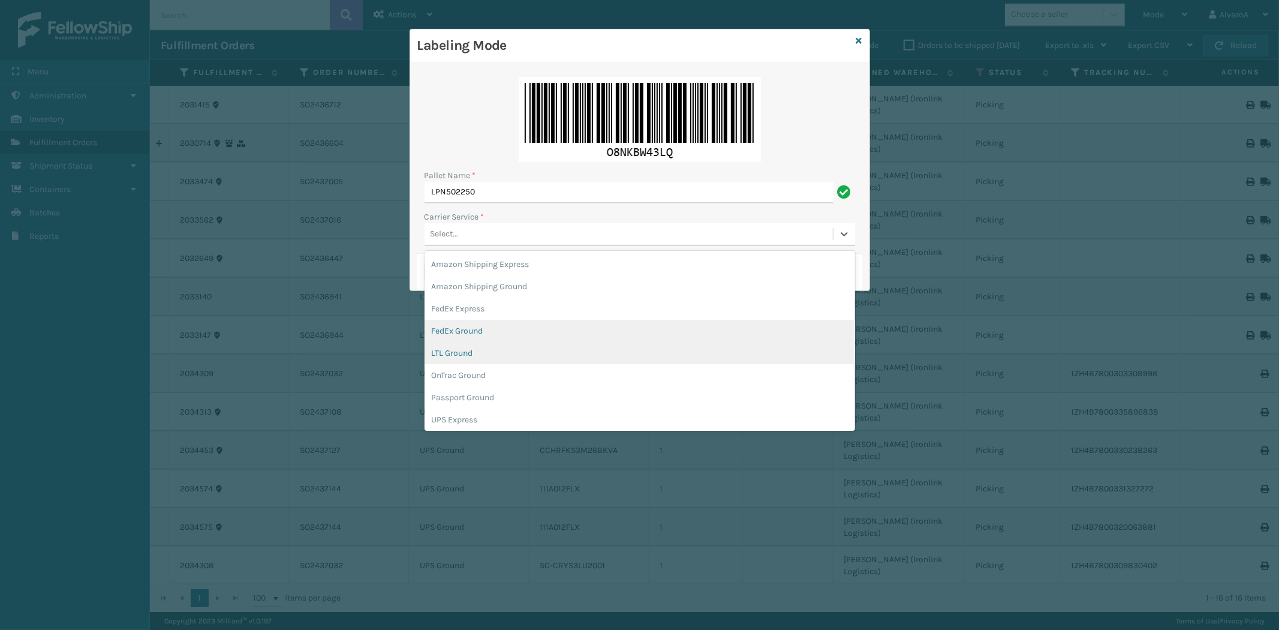
scroll to position [68, 0]
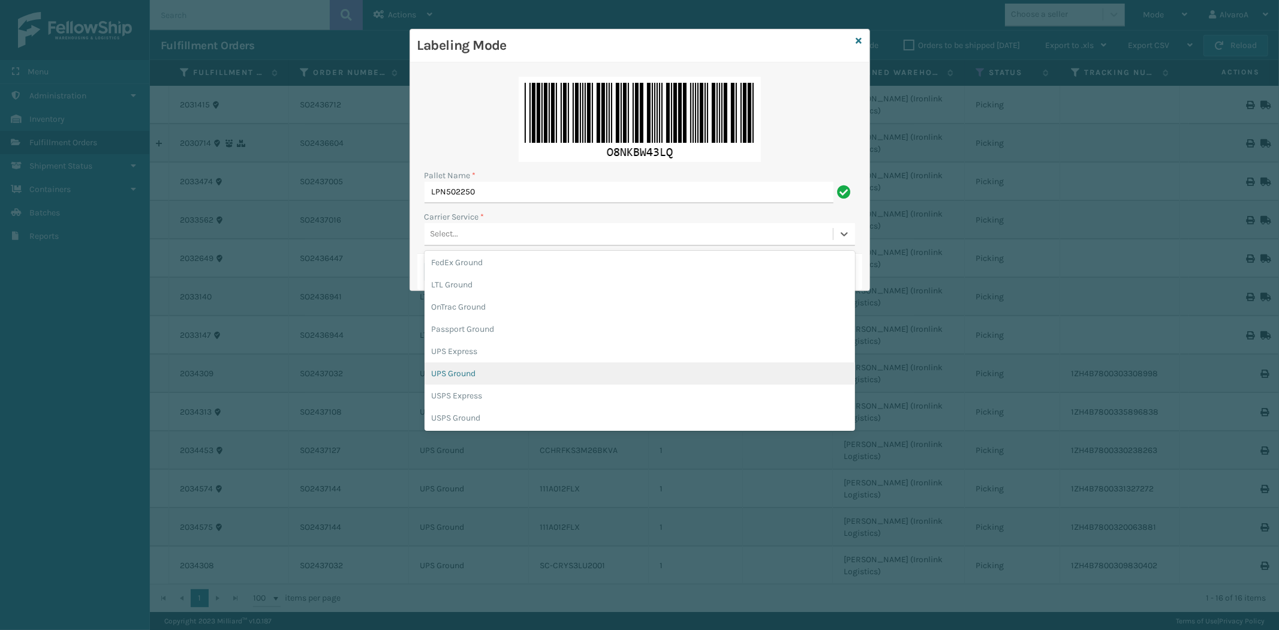
click at [462, 373] on div "UPS Ground" at bounding box center [639, 373] width 430 height 22
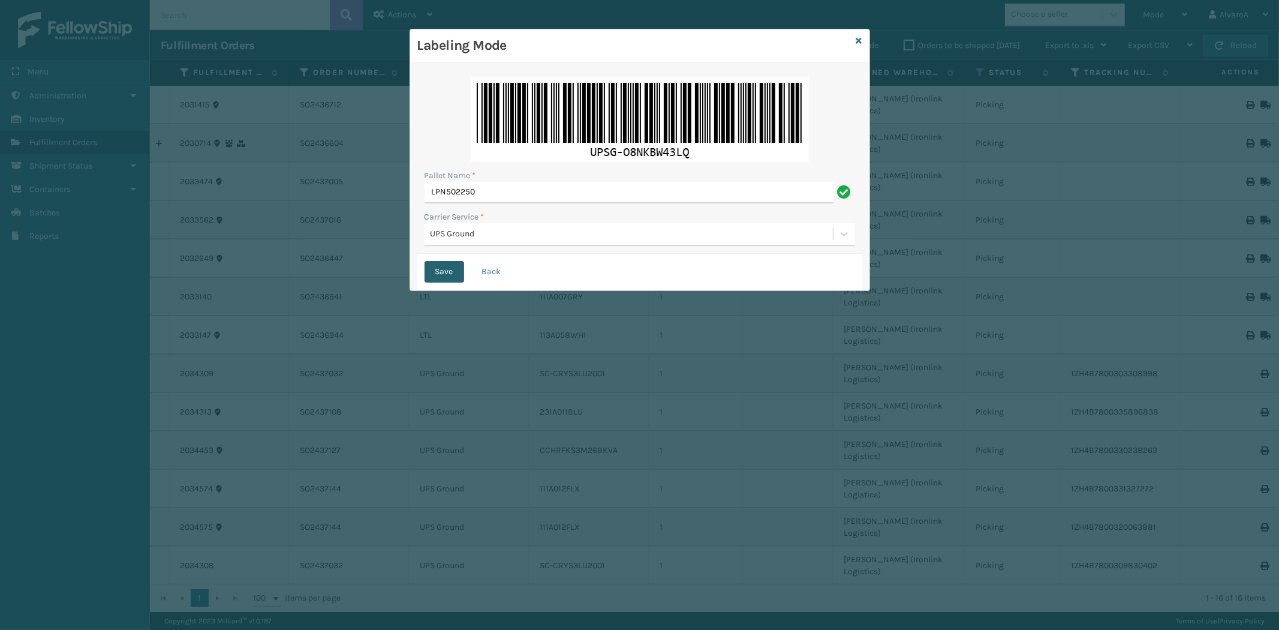
click at [445, 270] on button "Save" at bounding box center [444, 272] width 40 height 22
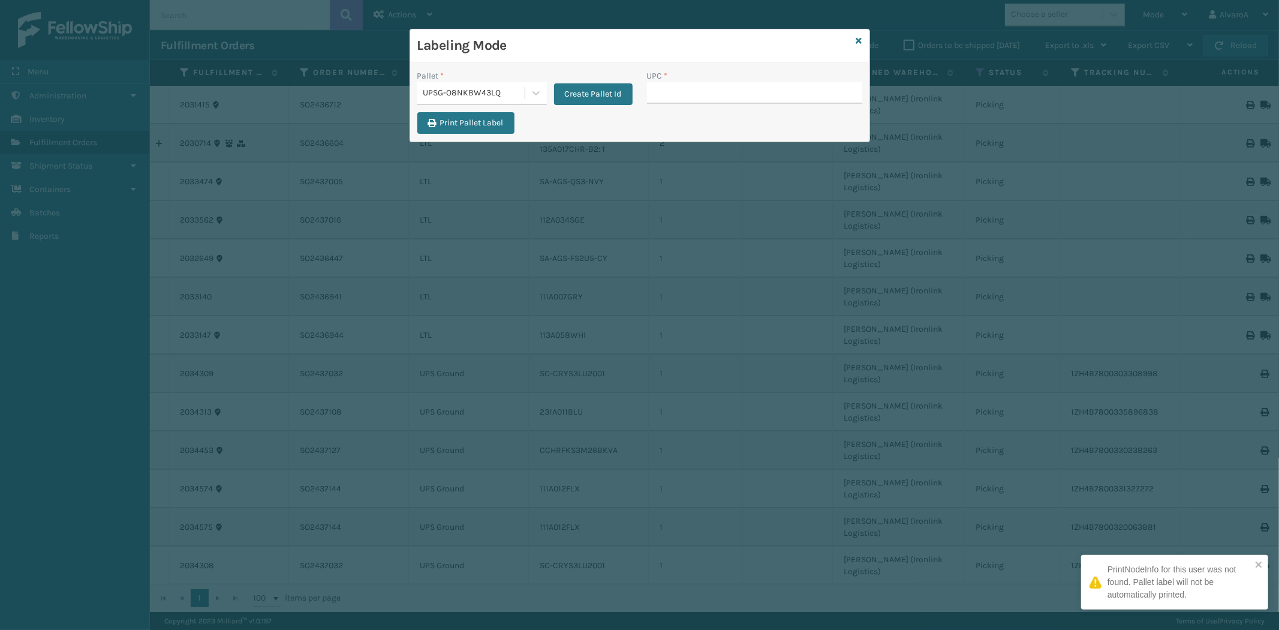
click at [691, 88] on input "UPC *" at bounding box center [754, 93] width 215 height 22
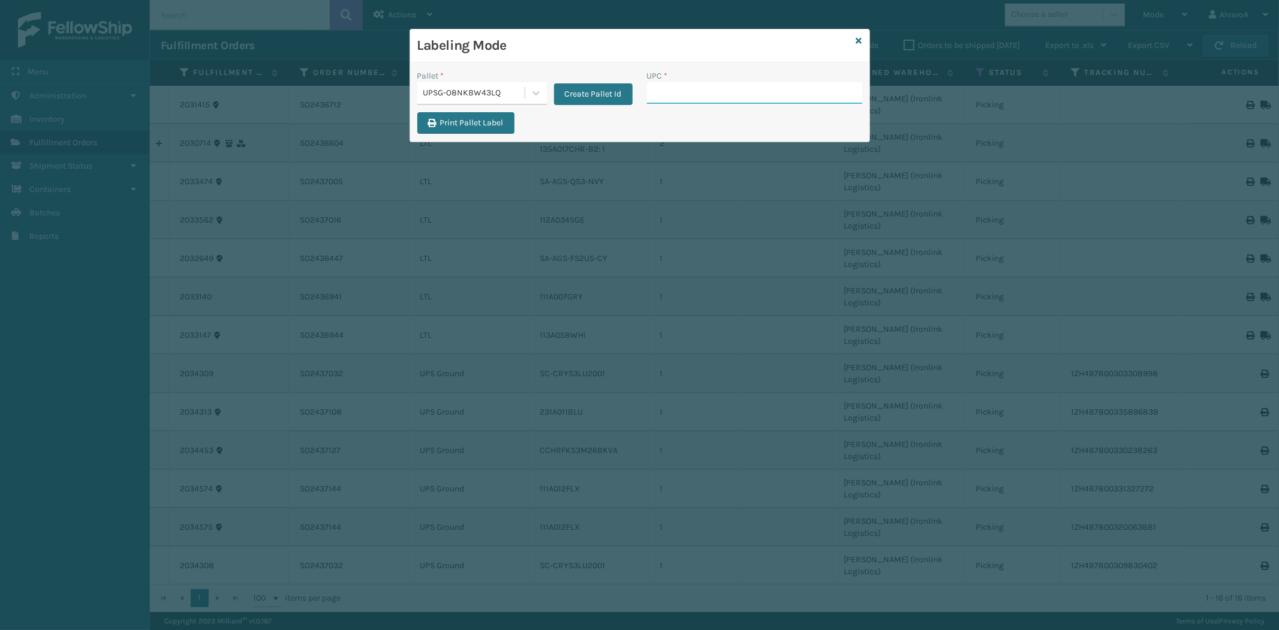
click at [998, 600] on div "Labeling Mode Pallet * UPSG-O8NKBW43LQ Create Pallet Id UPC * Print Pallet Label" at bounding box center [639, 315] width 1279 height 630
click at [948, 565] on div "Labeling Mode Pallet * UPSG-O8NKBW43LQ Create Pallet Id UPC * Print Pallet Label" at bounding box center [639, 315] width 1279 height 630
click at [532, 94] on icon at bounding box center [536, 93] width 12 height 12
click at [673, 97] on input "UPC *" at bounding box center [754, 93] width 215 height 22
click at [861, 40] on icon at bounding box center [859, 41] width 6 height 8
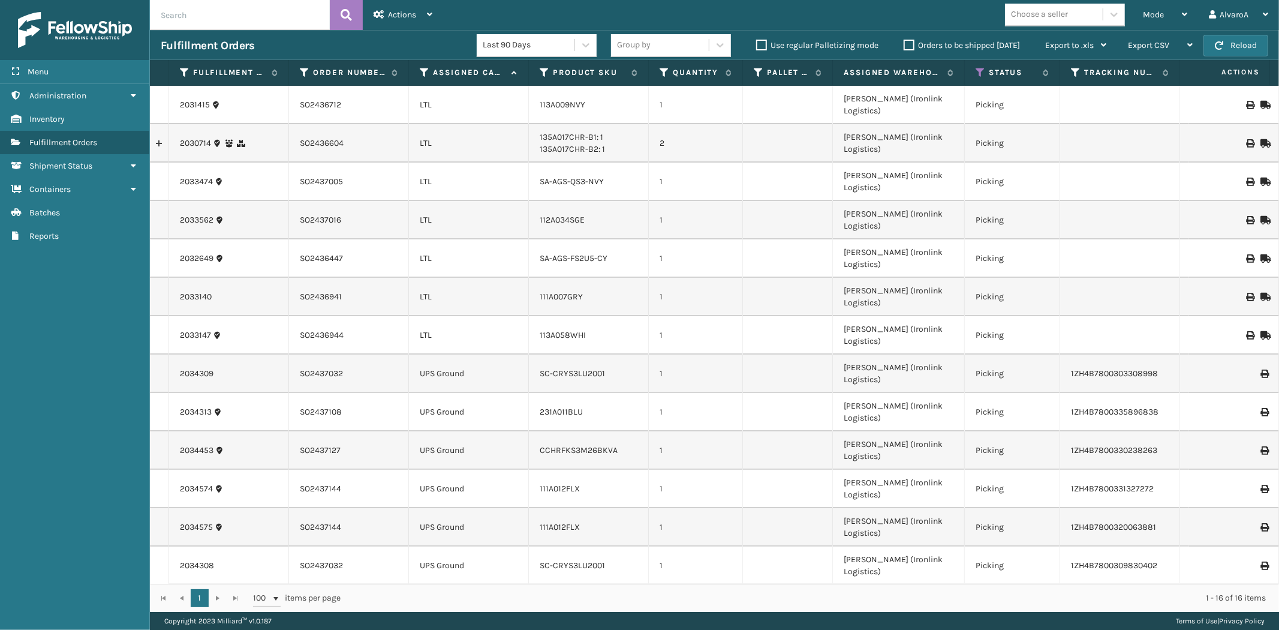
click at [908, 50] on label "Orders to be shipped [DATE]" at bounding box center [962, 45] width 116 height 10
click at [904, 46] on input "Orders to be shipped [DATE]" at bounding box center [904, 42] width 1 height 8
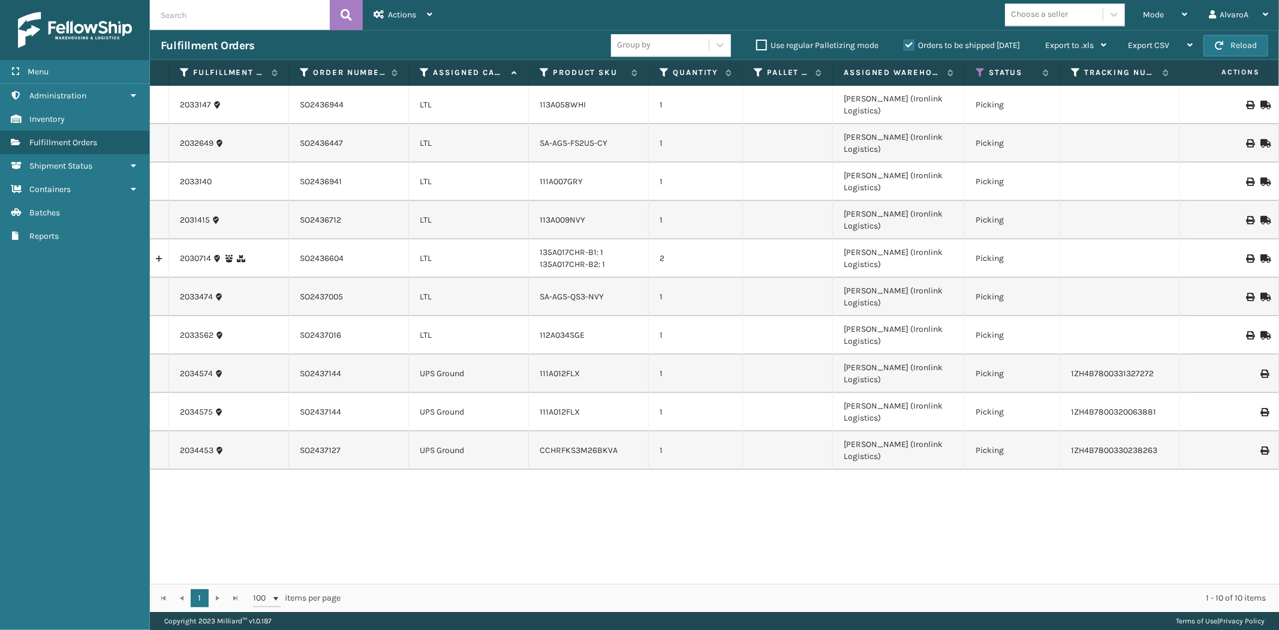
click at [908, 46] on label "Orders to be shipped [DATE]" at bounding box center [962, 45] width 116 height 10
click at [904, 46] on input "Orders to be shipped [DATE]" at bounding box center [904, 42] width 1 height 8
